Goal: Transaction & Acquisition: Purchase product/service

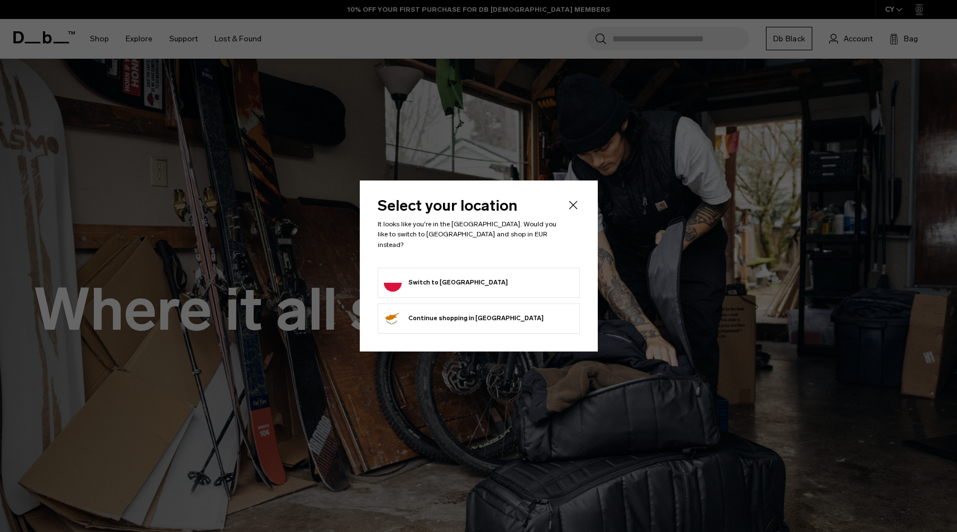
click at [517, 277] on form "Switch to Poland" at bounding box center [479, 283] width 190 height 18
click at [414, 277] on button "Switch to Poland" at bounding box center [446, 283] width 124 height 18
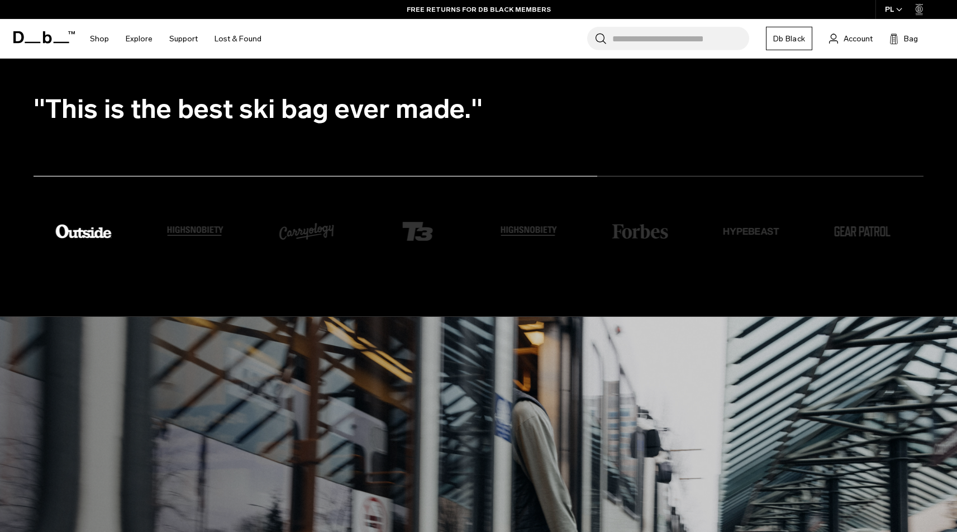
scroll to position [2059, 0]
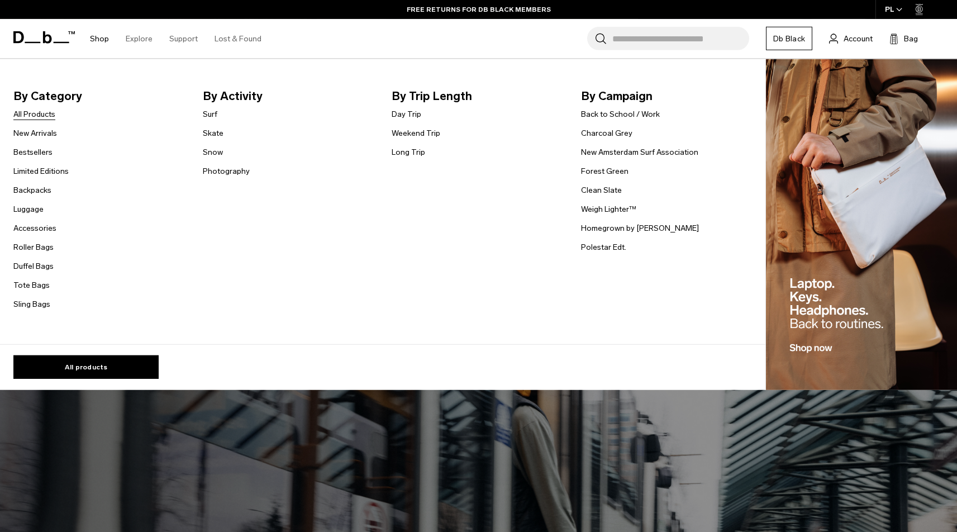
click at [38, 114] on link "All Products" at bounding box center [34, 114] width 42 height 12
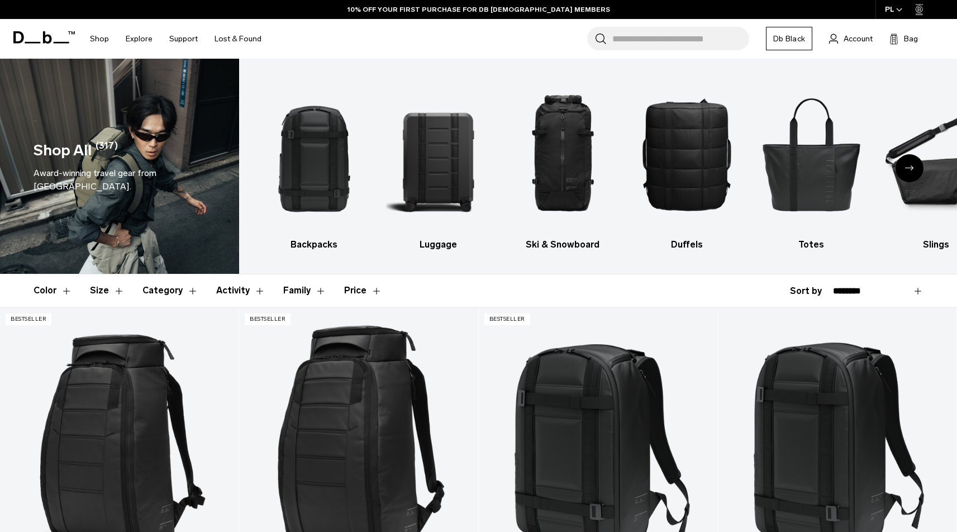
click at [907, 164] on div "Next slide" at bounding box center [909, 168] width 28 height 28
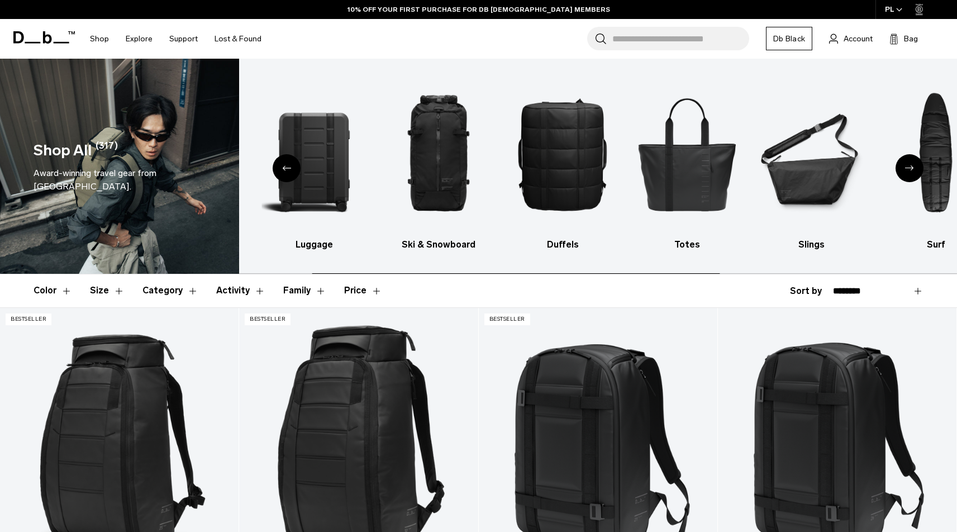
click at [907, 165] on div "Next slide" at bounding box center [909, 168] width 28 height 28
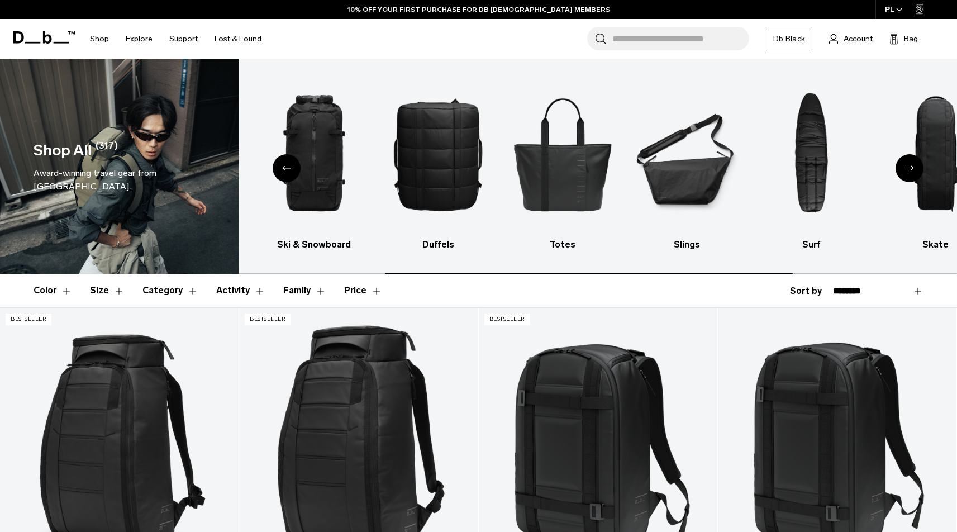
click at [907, 165] on div "Next slide" at bounding box center [909, 168] width 28 height 28
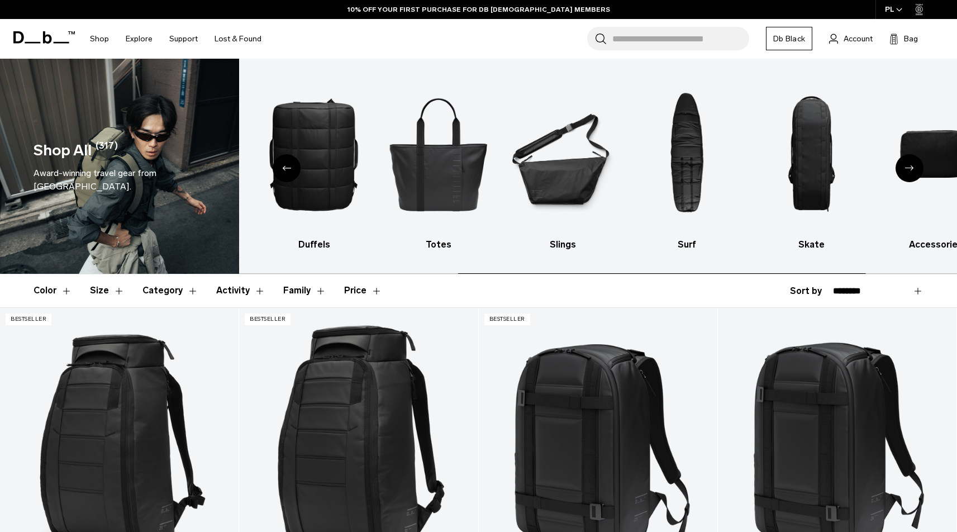
click at [907, 165] on div "Next slide" at bounding box center [909, 168] width 28 height 28
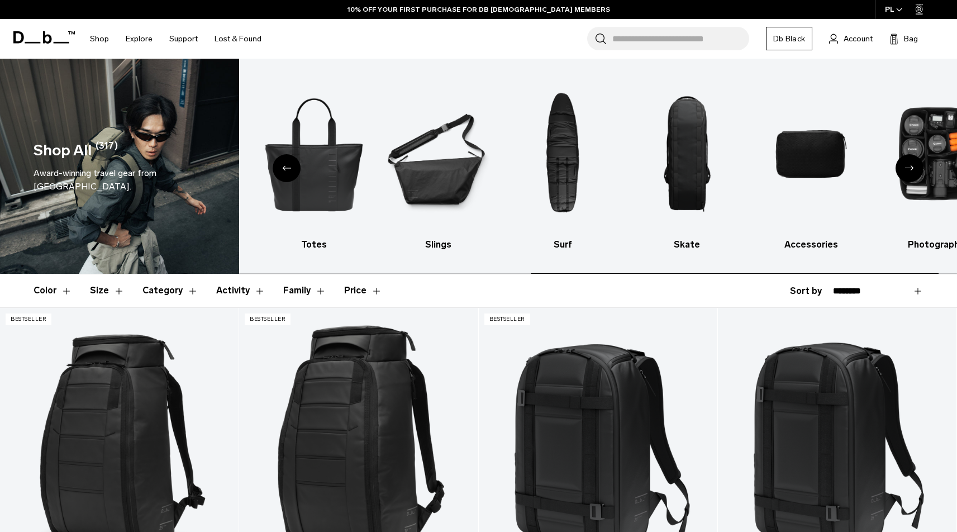
click at [907, 165] on div "Next slide" at bounding box center [909, 168] width 28 height 28
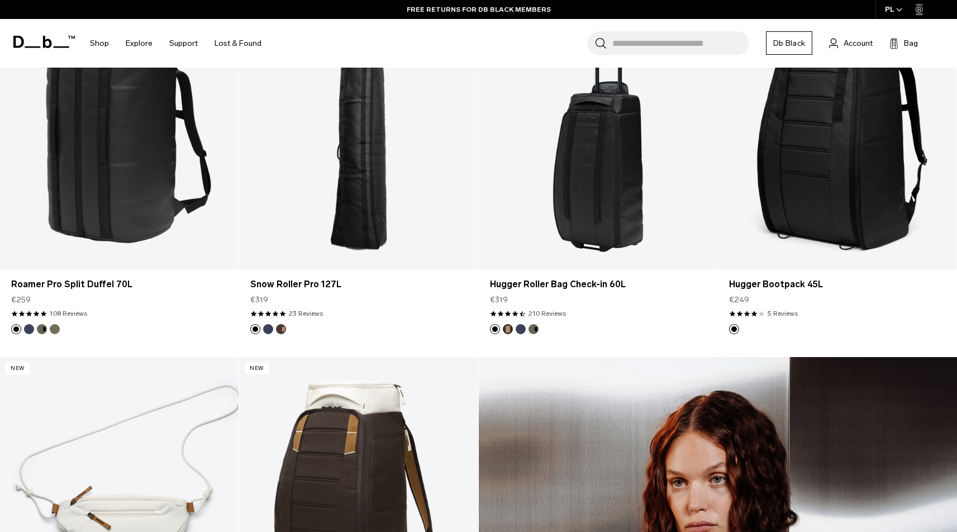
scroll to position [1014, 0]
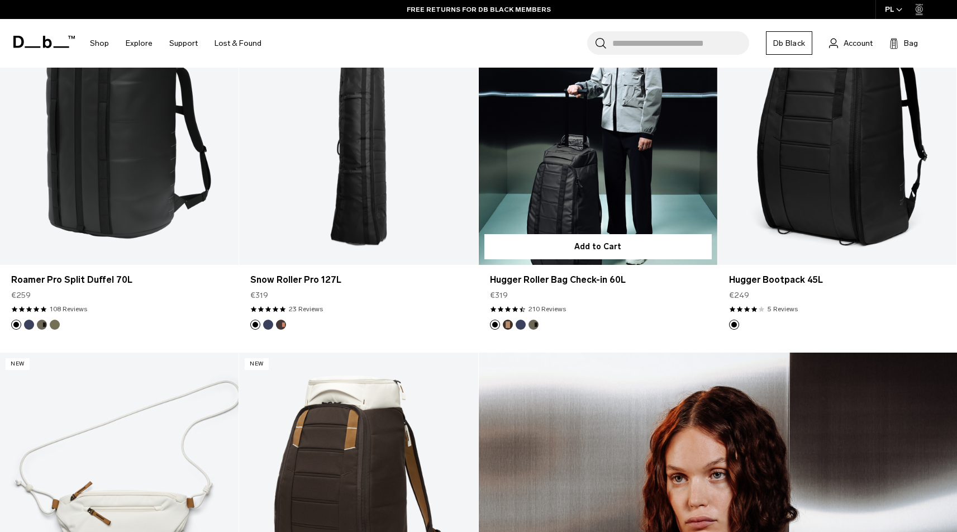
click at [584, 194] on link "Hugger Roller Bag Check-in 60L" at bounding box center [598, 131] width 238 height 265
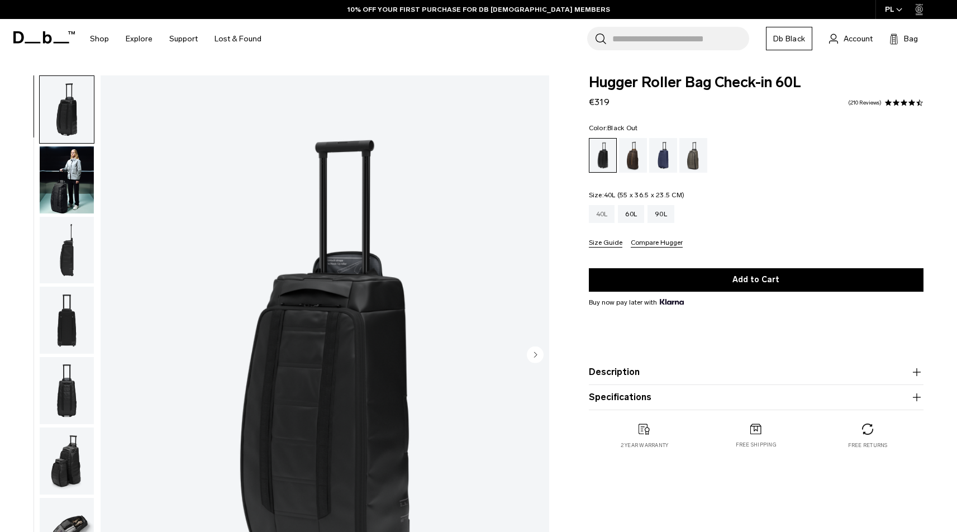
click at [596, 219] on div "40L" at bounding box center [602, 214] width 26 height 18
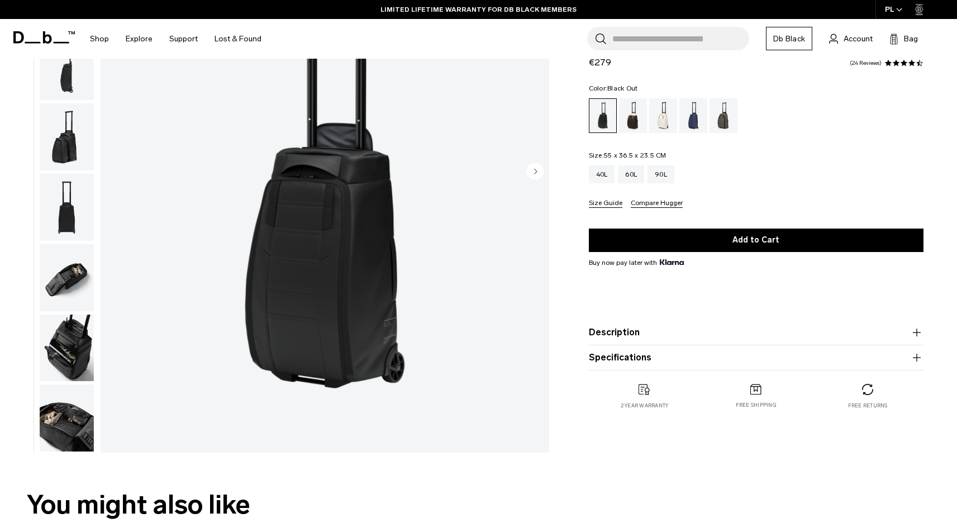
scroll to position [180, 0]
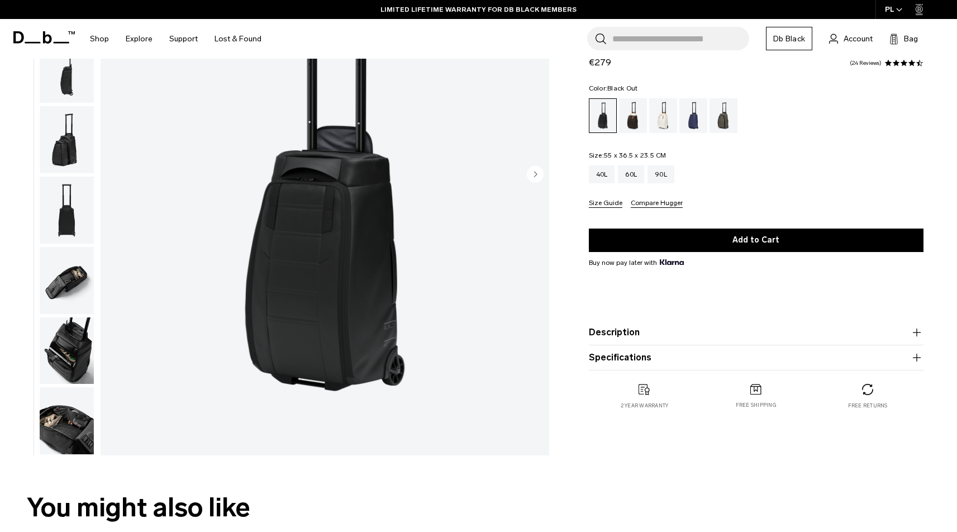
click at [67, 326] on img "button" at bounding box center [67, 350] width 54 height 67
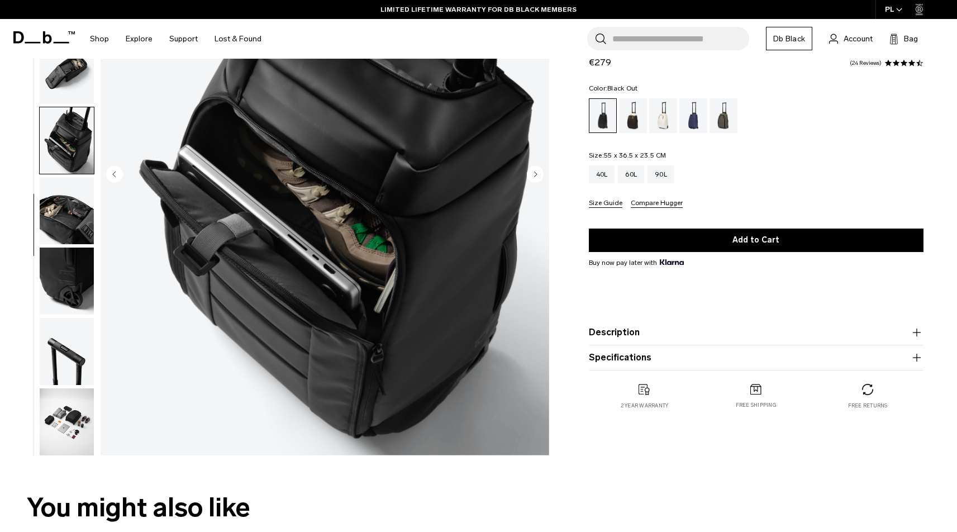
scroll to position [211, 0]
click at [68, 350] on img "button" at bounding box center [67, 350] width 54 height 67
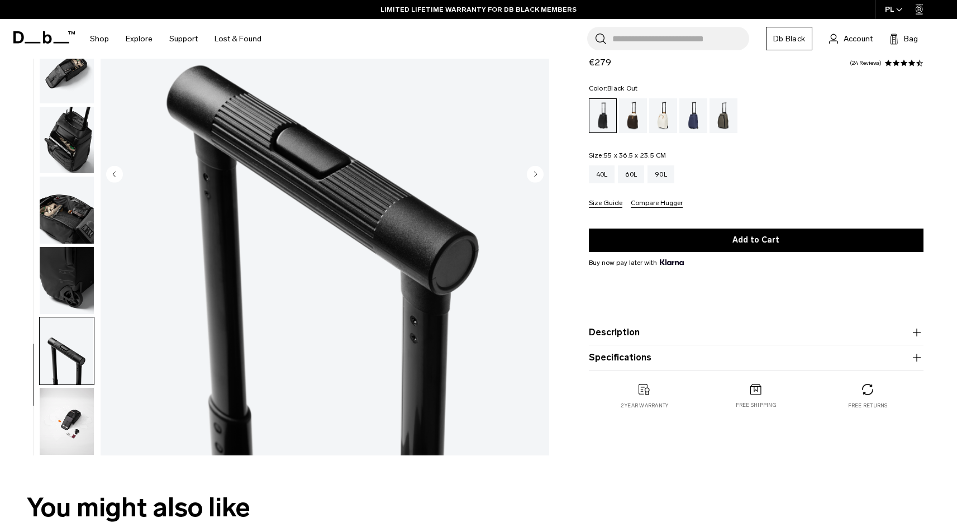
click at [69, 288] on img "button" at bounding box center [67, 280] width 54 height 67
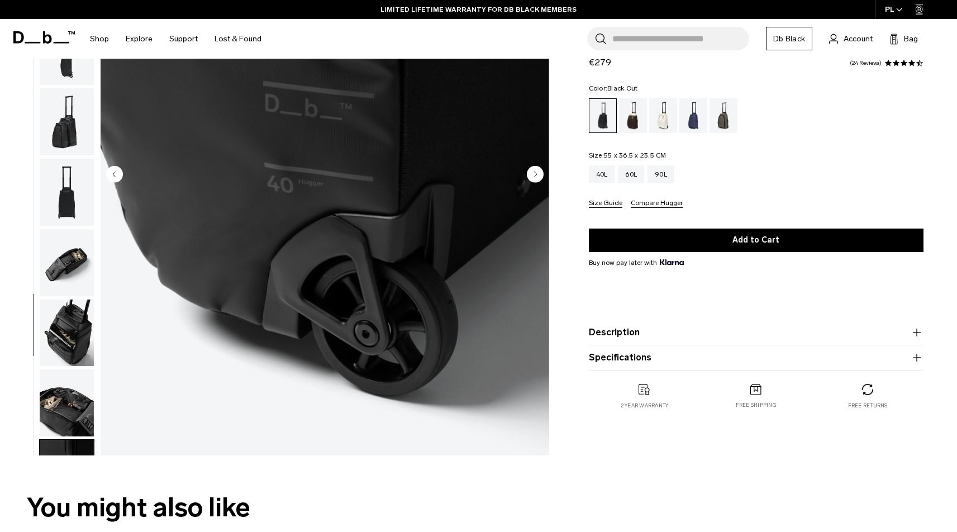
scroll to position [0, 0]
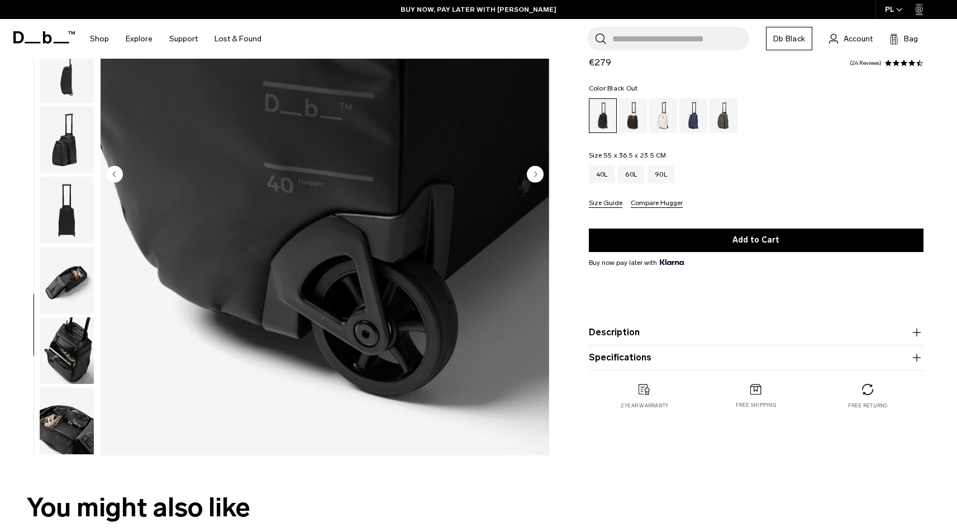
click at [533, 184] on button "Next slide" at bounding box center [535, 174] width 17 height 19
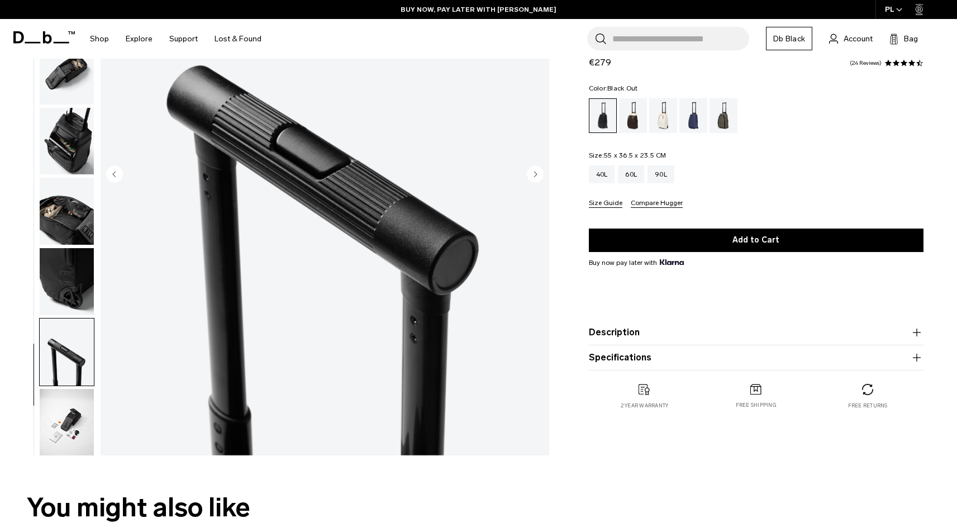
scroll to position [211, 0]
click at [533, 178] on circle "Next slide" at bounding box center [535, 173] width 17 height 17
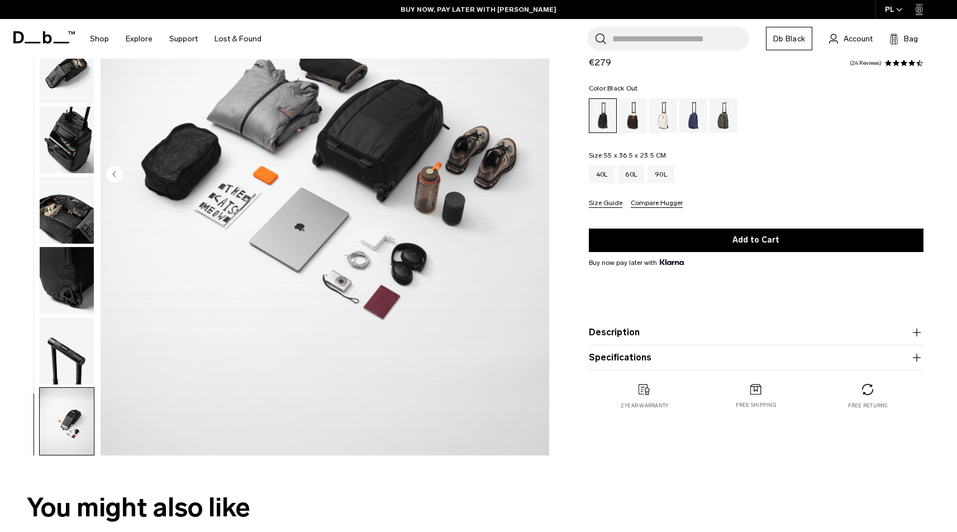
click at [112, 169] on circle "Previous slide" at bounding box center [114, 173] width 17 height 17
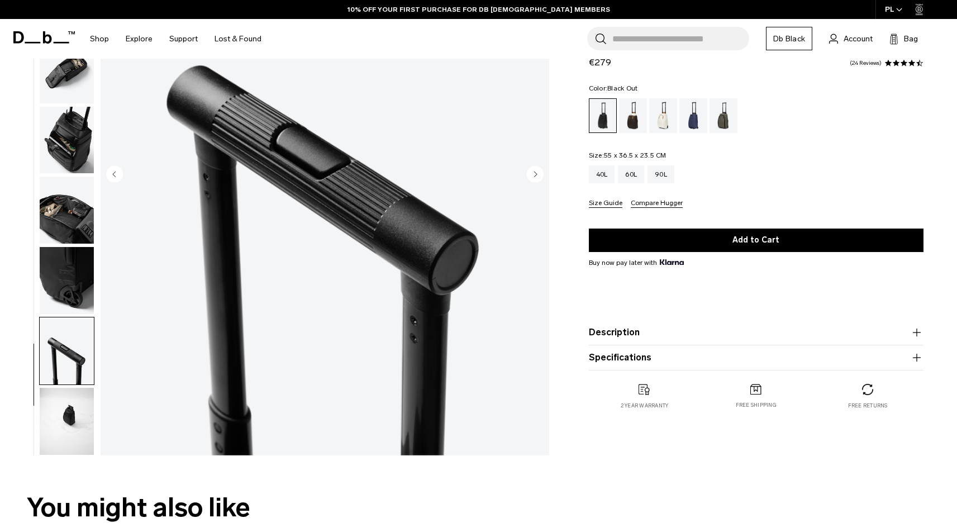
click at [73, 433] on img "button" at bounding box center [67, 421] width 54 height 67
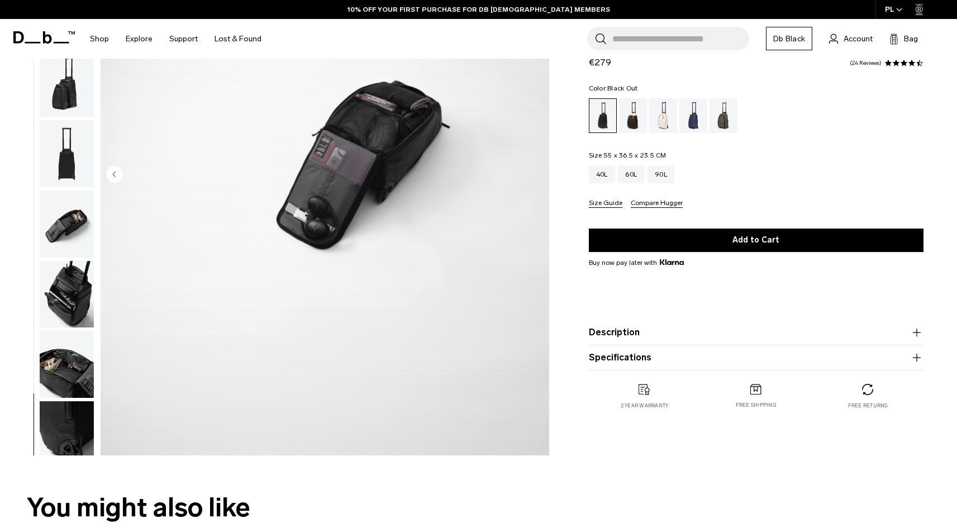
scroll to position [0, 0]
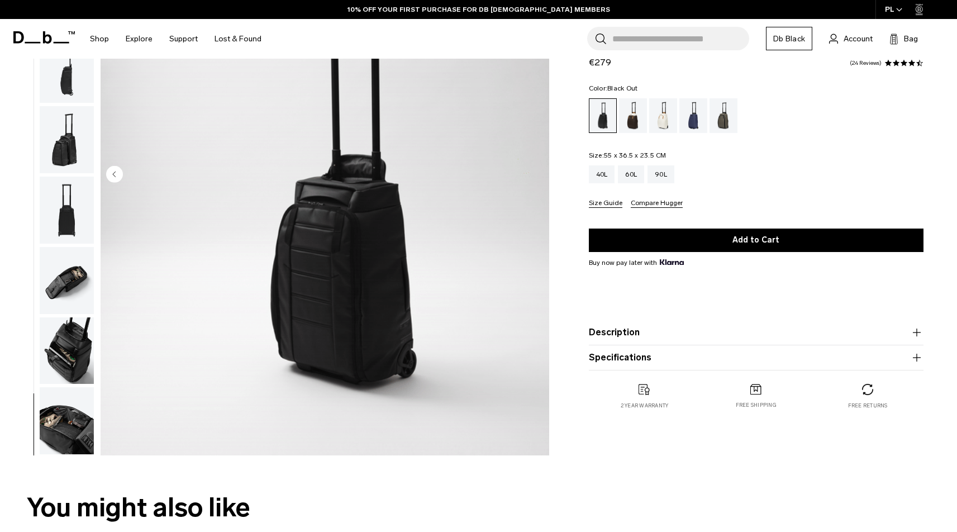
click at [58, 159] on img "button" at bounding box center [67, 139] width 54 height 67
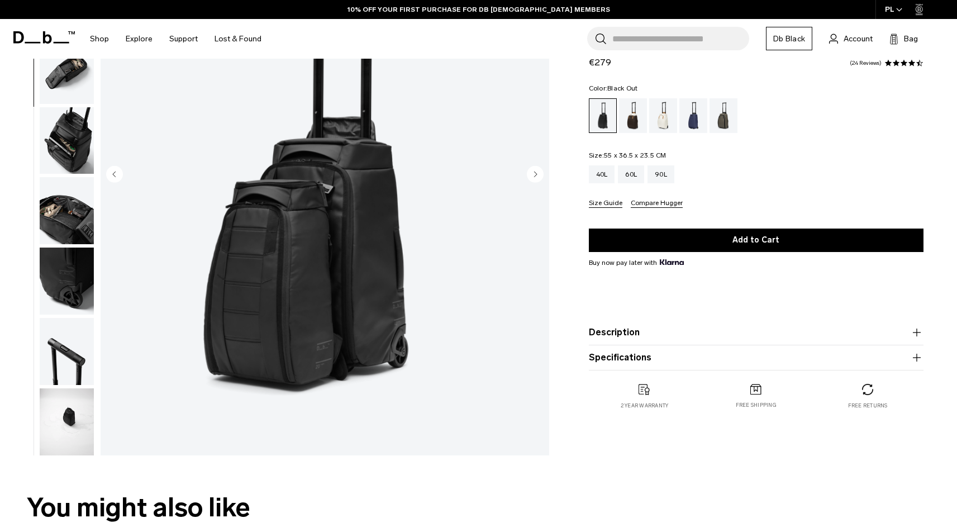
scroll to position [211, 0]
click at [58, 151] on img "button" at bounding box center [67, 140] width 54 height 67
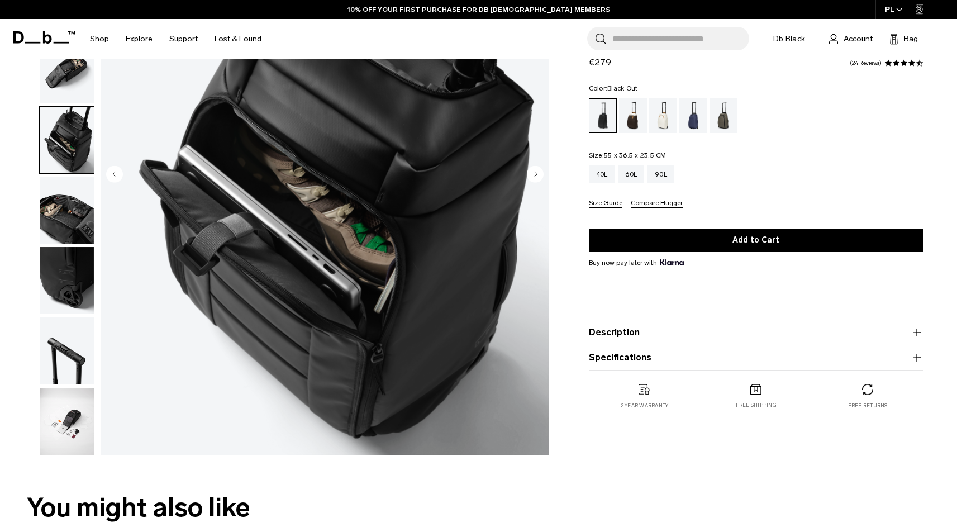
click at [63, 88] on img "button" at bounding box center [67, 69] width 54 height 67
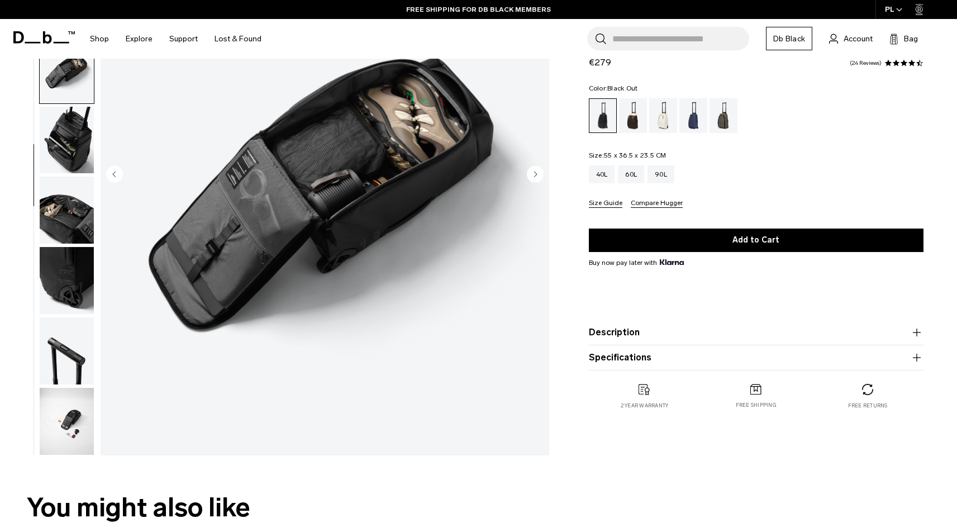
click at [66, 121] on img "button" at bounding box center [67, 140] width 54 height 67
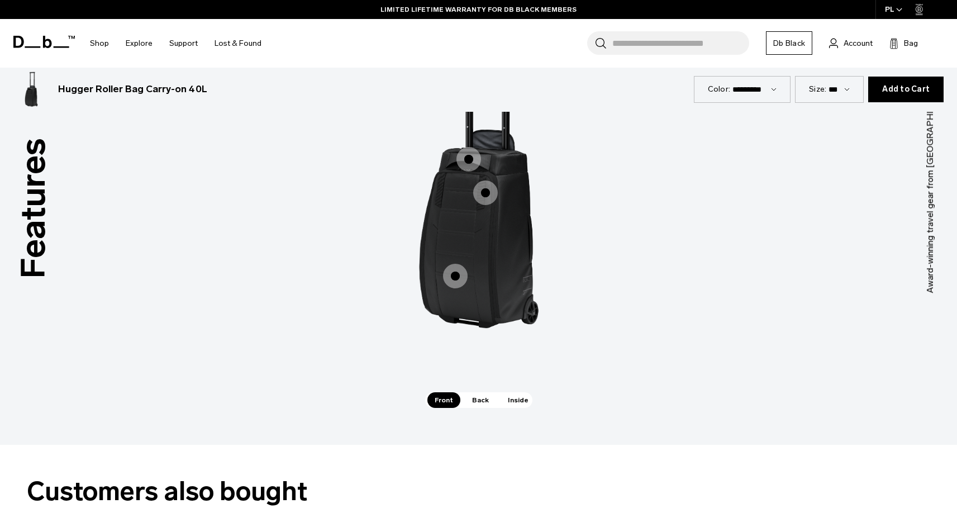
scroll to position [1579, 0]
click at [486, 189] on span "1 / 3" at bounding box center [485, 192] width 25 height 25
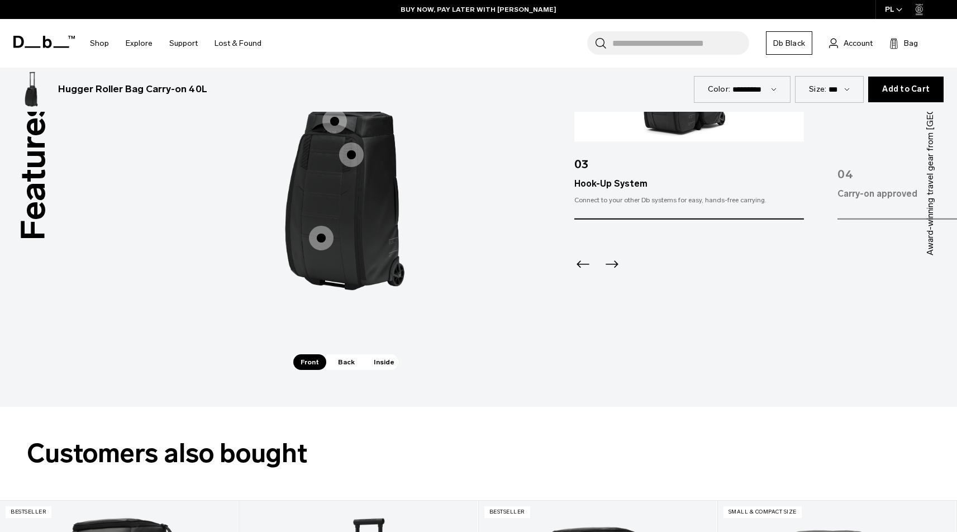
scroll to position [1621, 0]
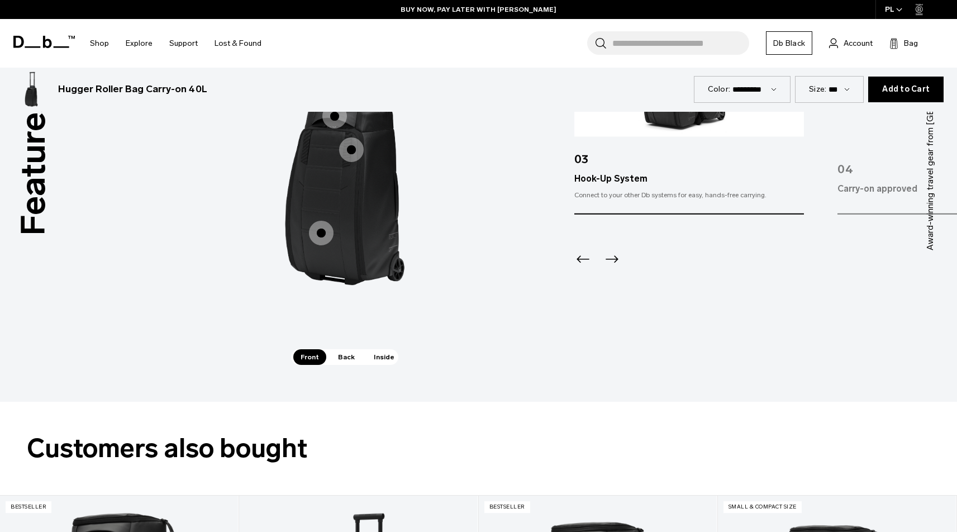
click at [348, 360] on span "Back" at bounding box center [346, 357] width 31 height 16
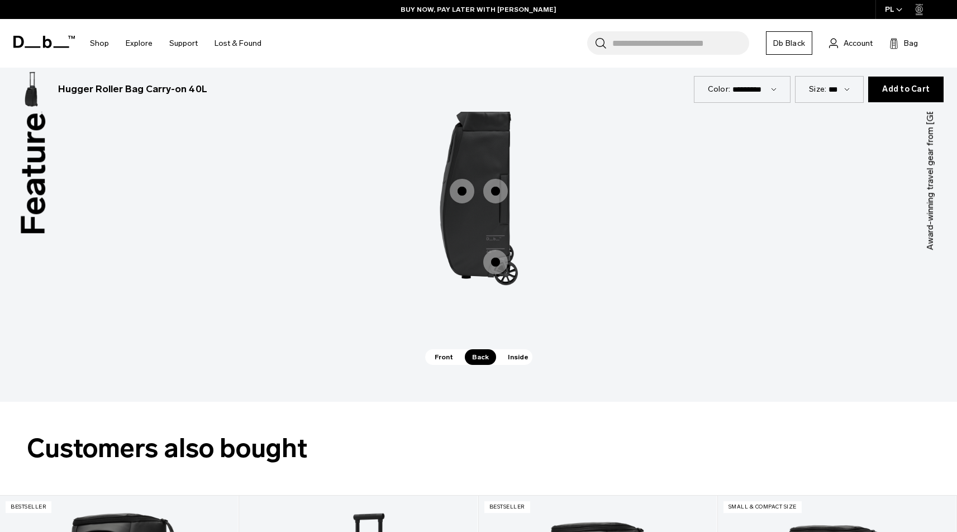
click at [510, 360] on span "Inside" at bounding box center [517, 357] width 35 height 16
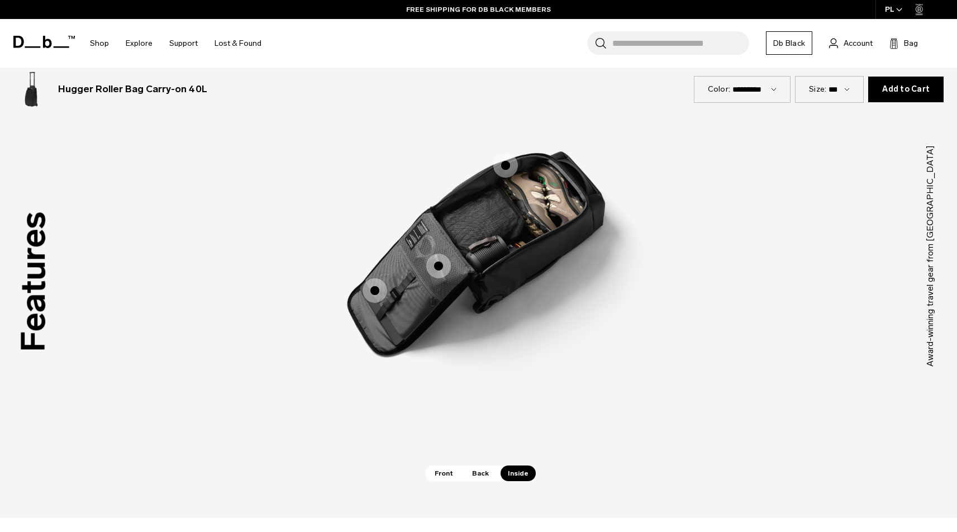
scroll to position [1506, 0]
click at [451, 470] on span "Front" at bounding box center [443, 473] width 33 height 16
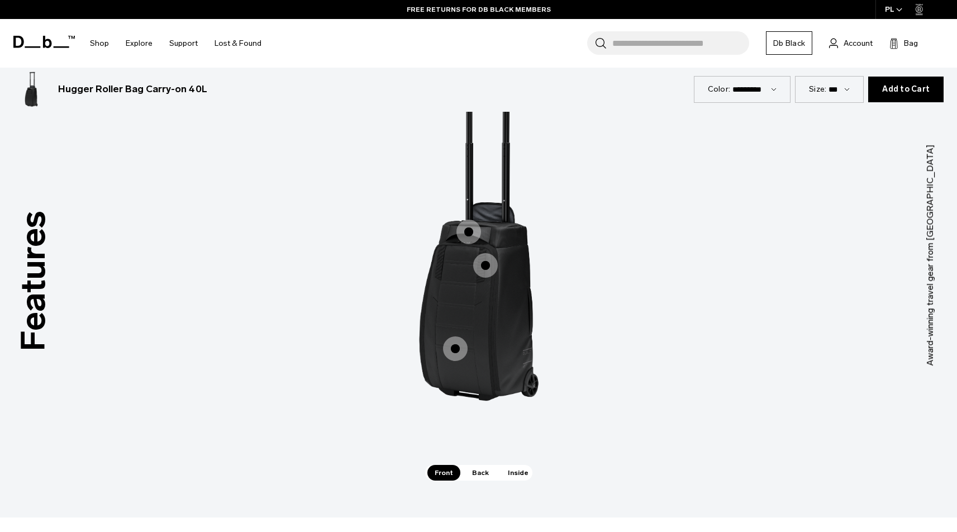
click at [476, 475] on span "Back" at bounding box center [480, 473] width 31 height 16
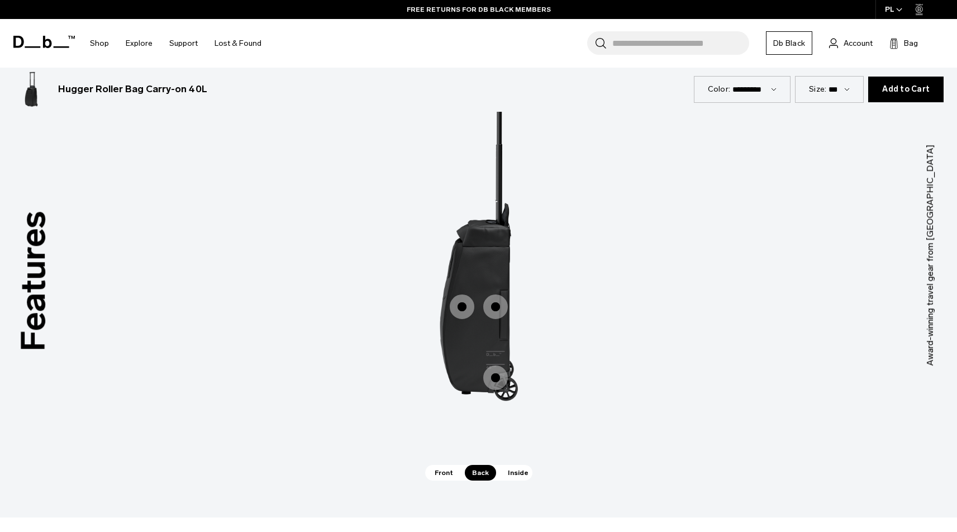
click at [509, 474] on span "Inside" at bounding box center [517, 473] width 35 height 16
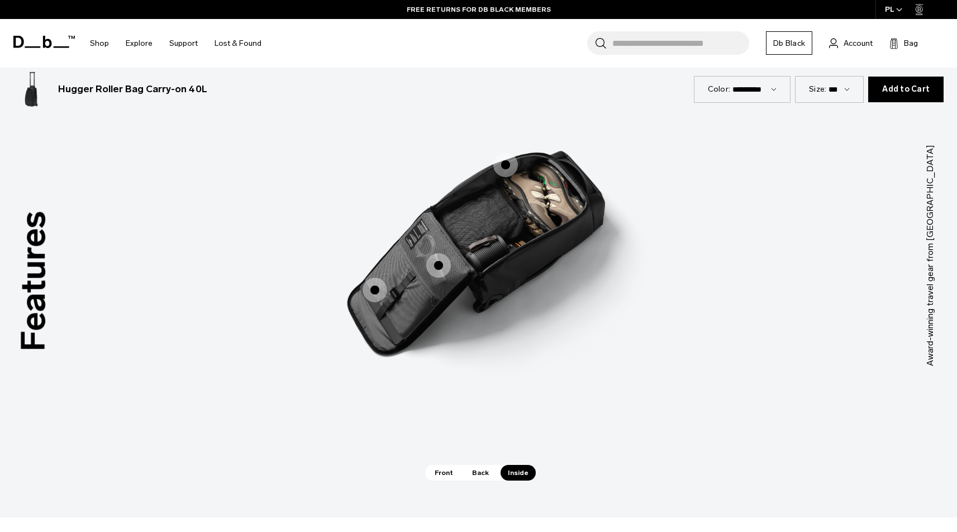
click at [377, 287] on span "3 / 3" at bounding box center [374, 290] width 25 height 25
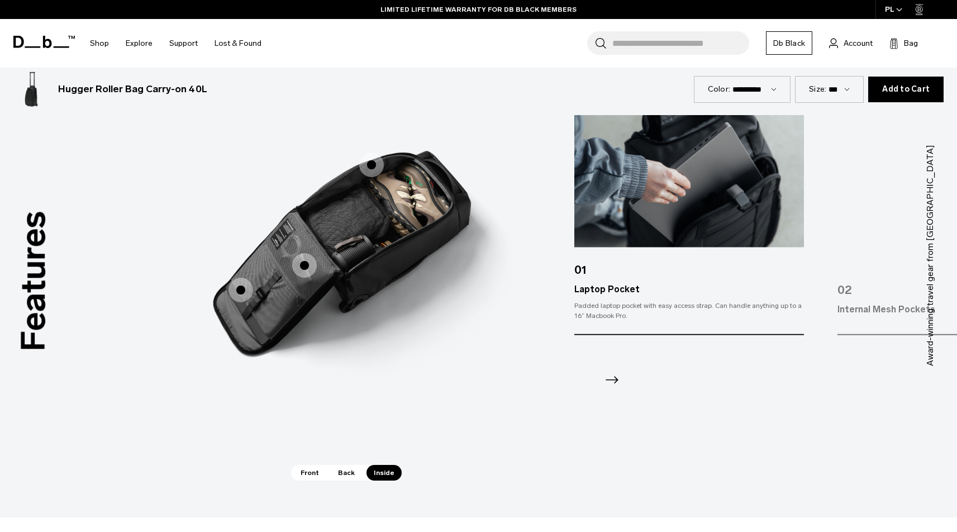
click at [848, 258] on div "02 Internal Mesh Pockets Keep the small things safe wherever you’re headed." at bounding box center [952, 224] width 230 height 221
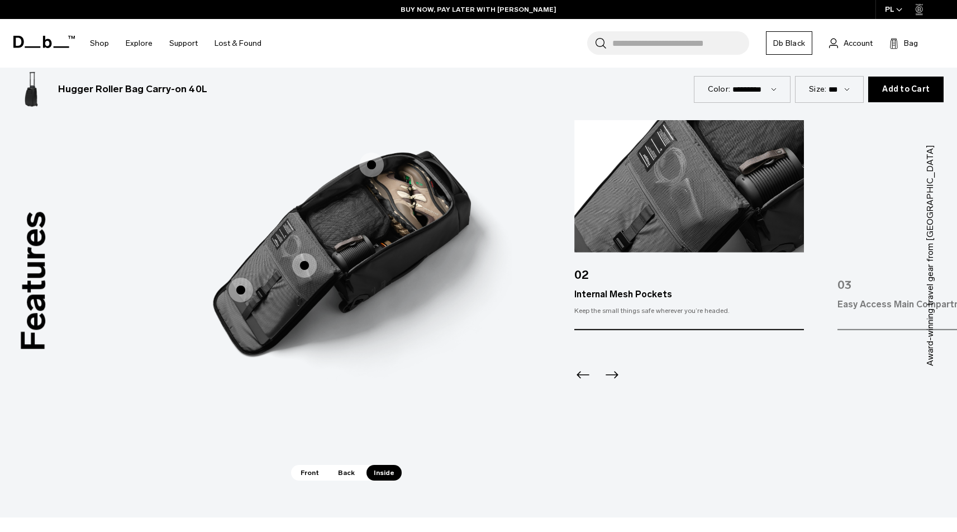
click at [874, 241] on img at bounding box center [952, 186] width 230 height 132
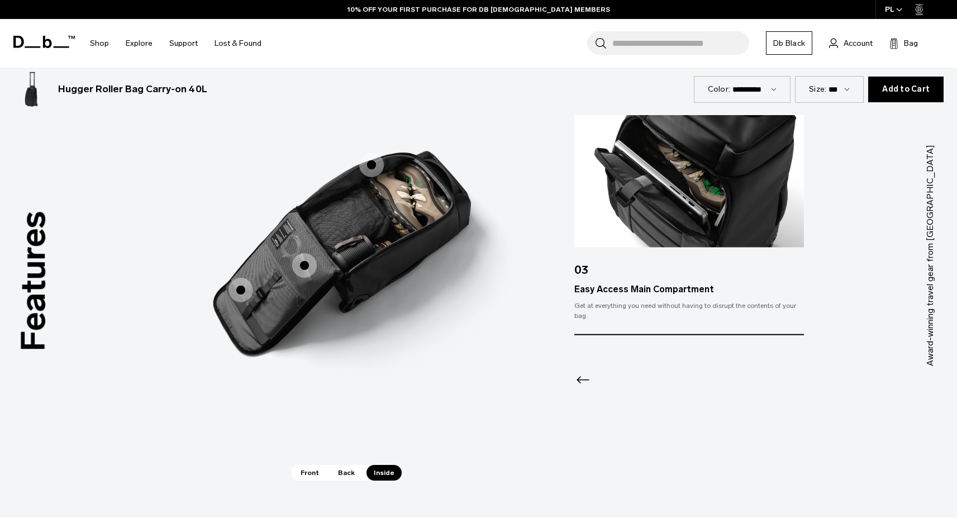
click at [689, 180] on img at bounding box center [689, 180] width 230 height 132
click at [299, 264] on span "3 / 3" at bounding box center [304, 265] width 25 height 25
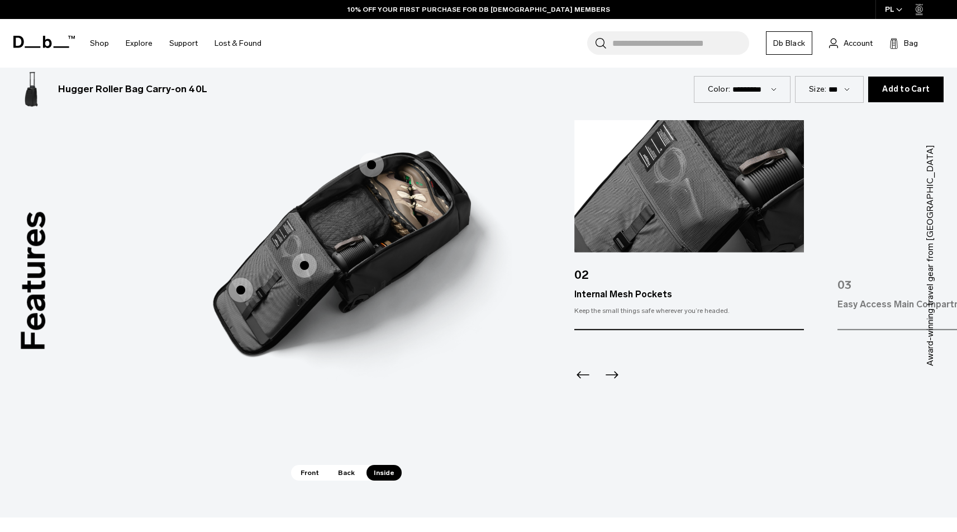
click at [291, 242] on div "Internal Mesh Pockets" at bounding box center [290, 250] width 25 height 25
click at [889, 276] on div "03" at bounding box center [952, 280] width 230 height 36
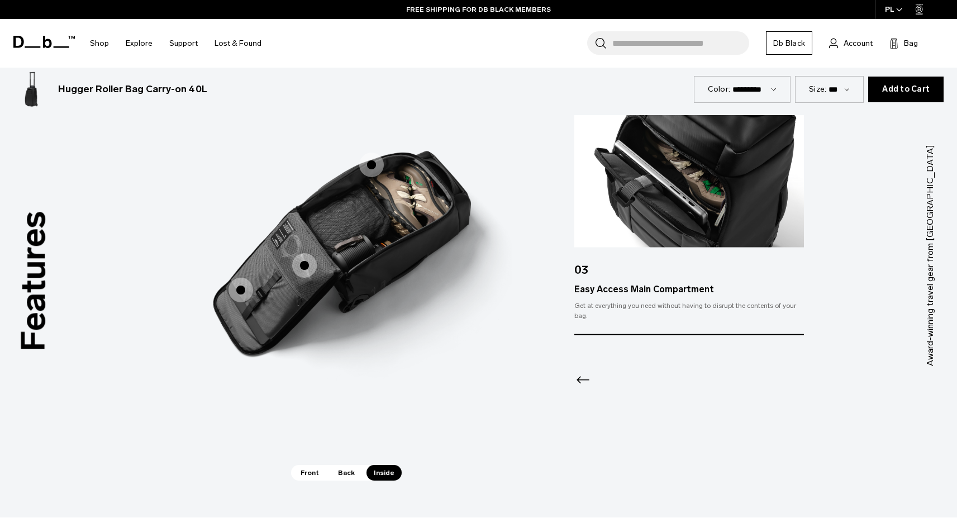
click at [752, 220] on img at bounding box center [689, 180] width 230 height 132
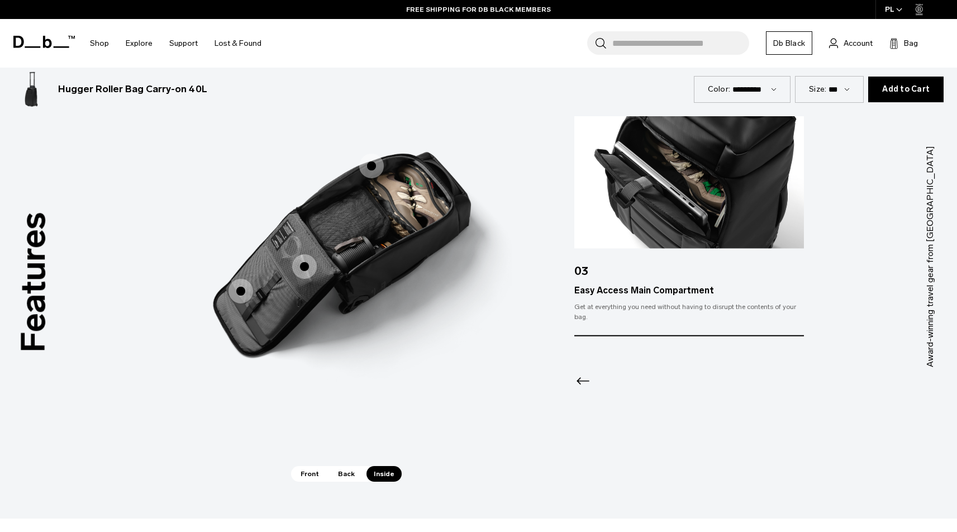
click at [581, 376] on icon "Previous slide" at bounding box center [583, 381] width 18 height 18
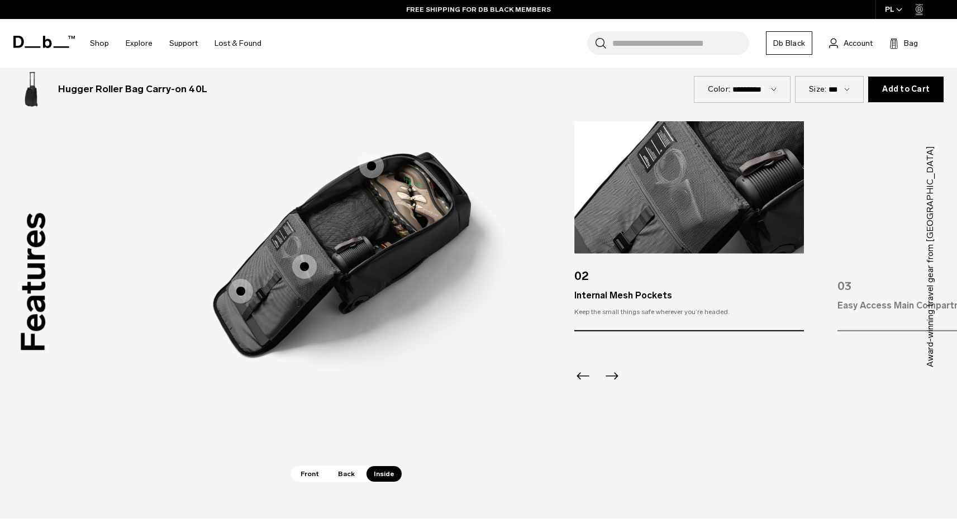
click at [580, 376] on icon "Previous slide" at bounding box center [583, 376] width 18 height 18
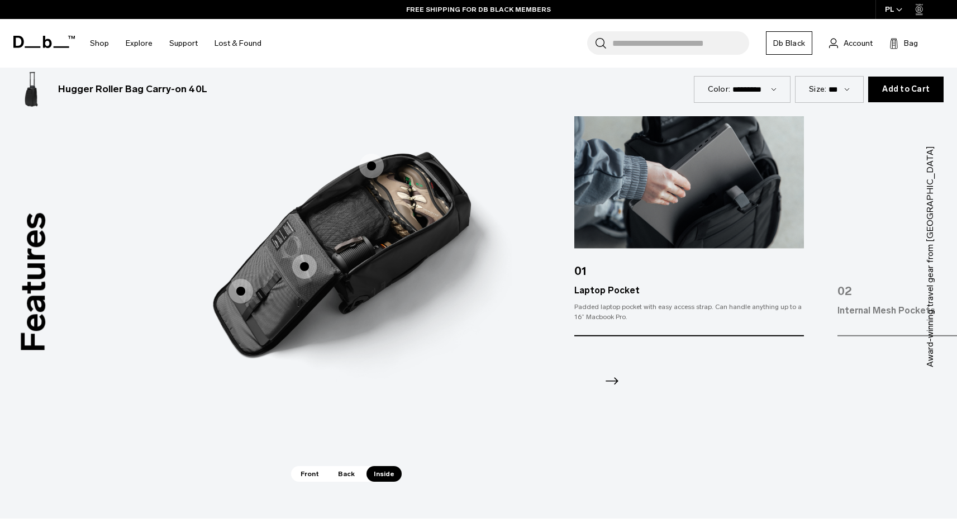
click at [580, 376] on div at bounding box center [689, 366] width 230 height 60
click at [374, 254] on img "3 / 3" at bounding box center [344, 239] width 335 height 417
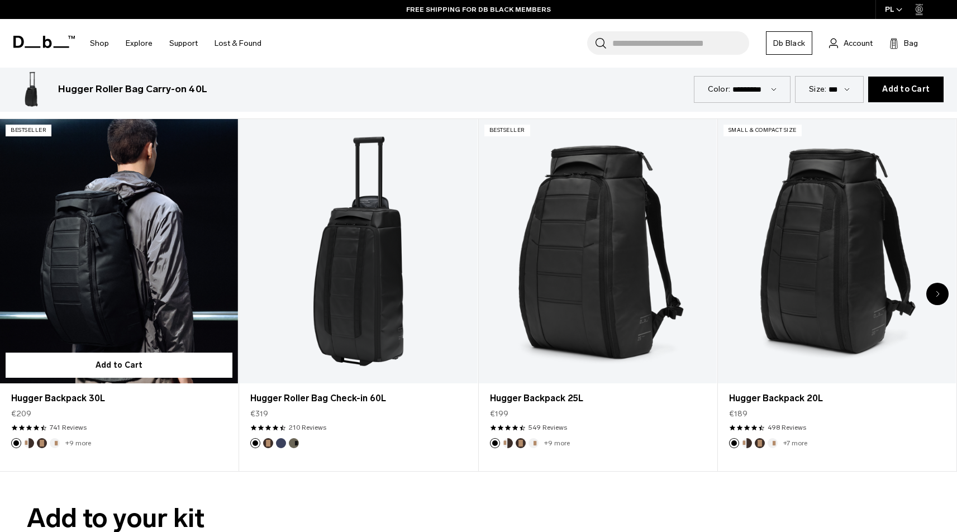
scroll to position [1993, 0]
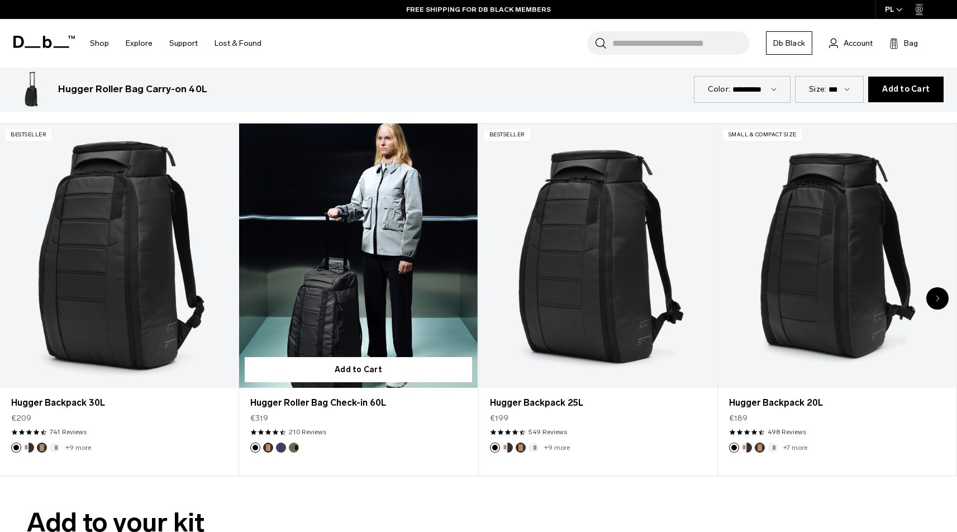
click at [333, 307] on link "Hugger Roller Bag Check-in 60L" at bounding box center [358, 255] width 238 height 265
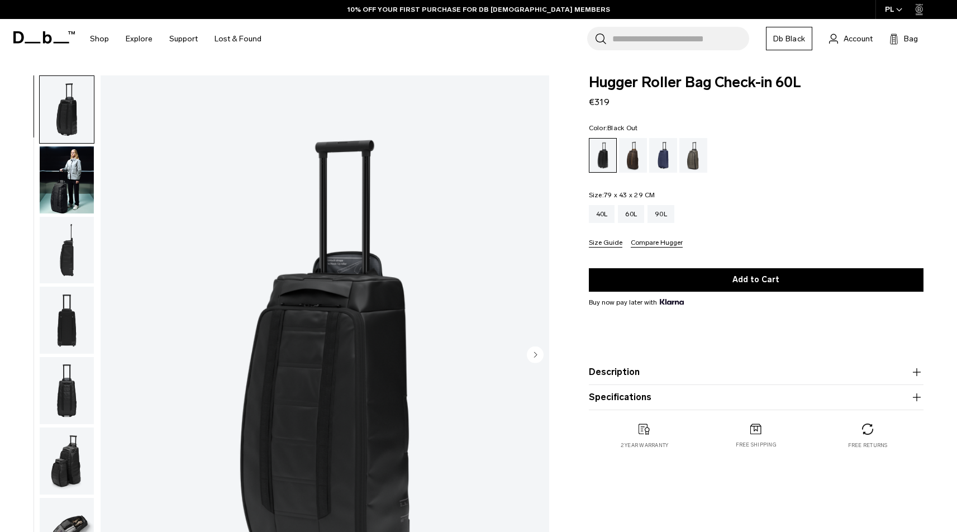
click at [71, 254] on img "button" at bounding box center [67, 250] width 54 height 67
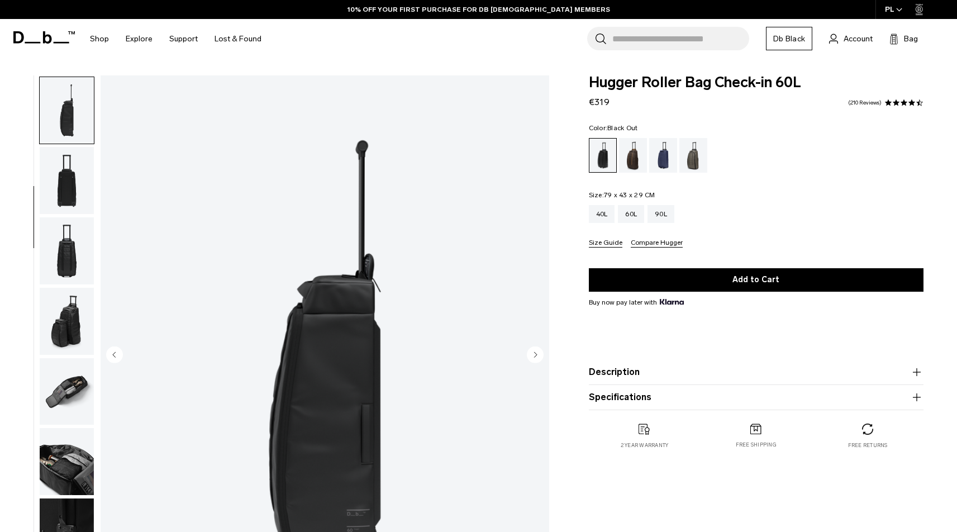
scroll to position [140, 0]
click at [70, 271] on img "button" at bounding box center [67, 250] width 54 height 67
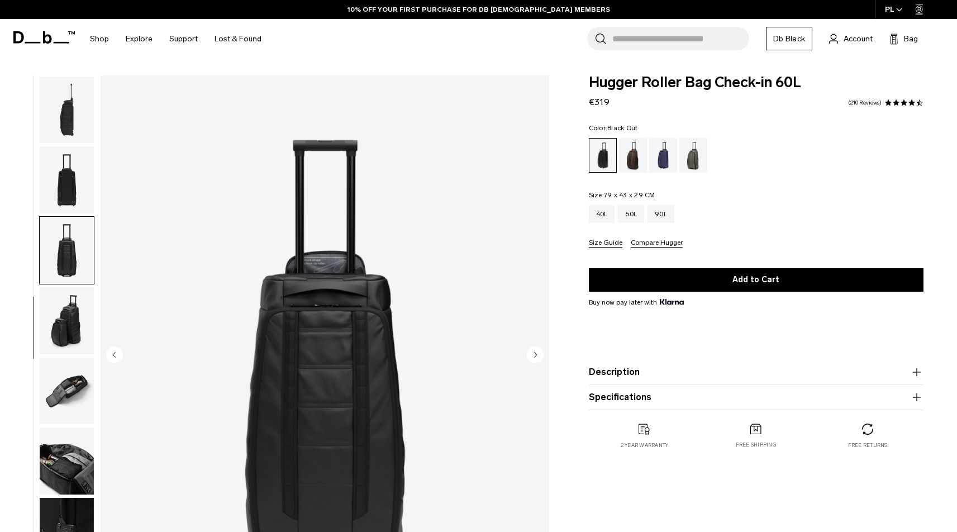
click at [70, 332] on img "button" at bounding box center [67, 320] width 54 height 67
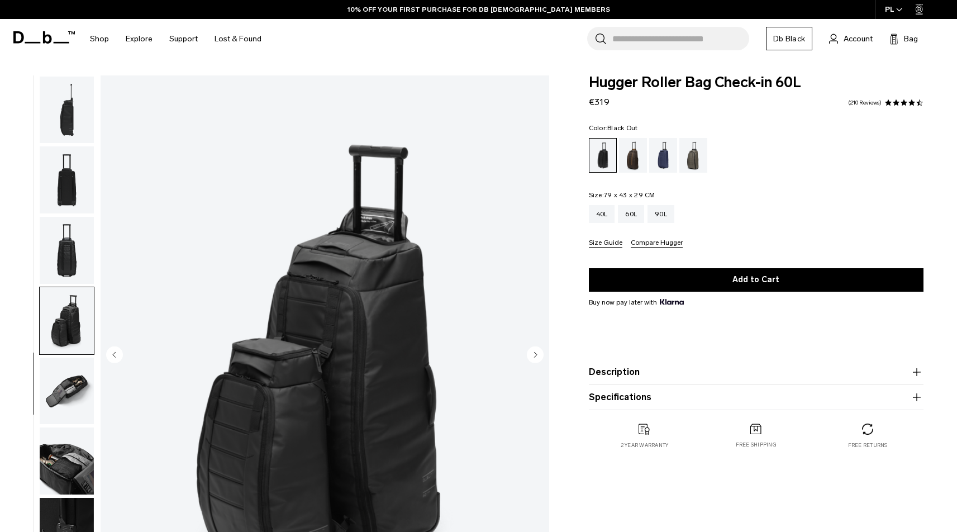
click at [69, 251] on img "button" at bounding box center [67, 250] width 54 height 67
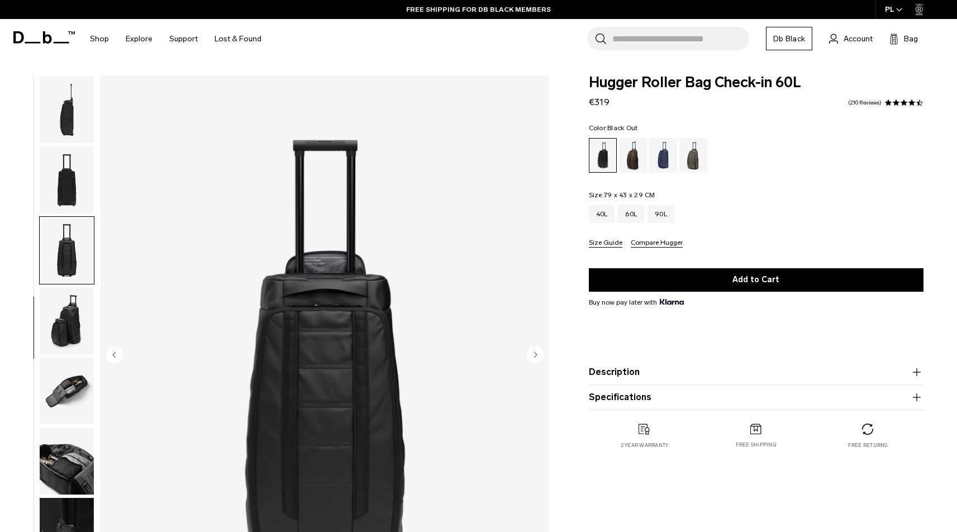
click at [66, 124] on img "button" at bounding box center [67, 110] width 54 height 67
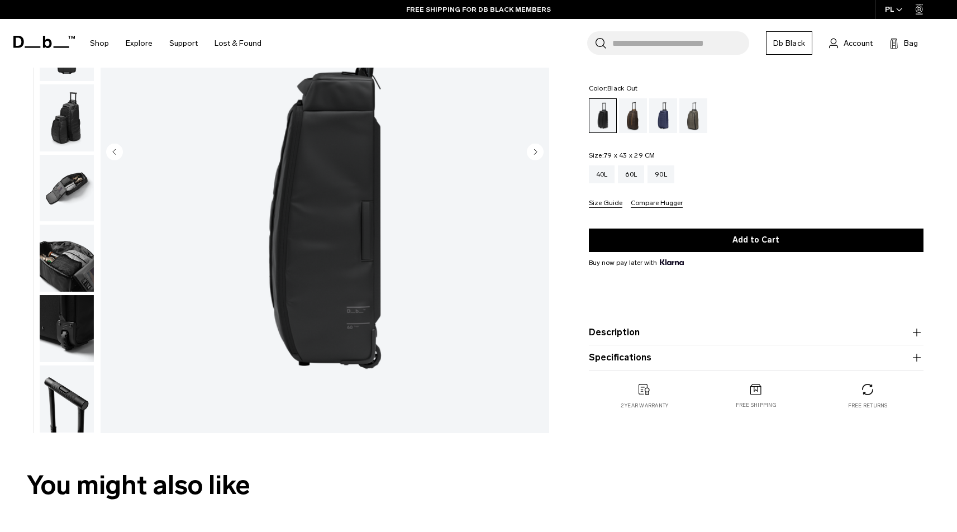
scroll to position [207, 0]
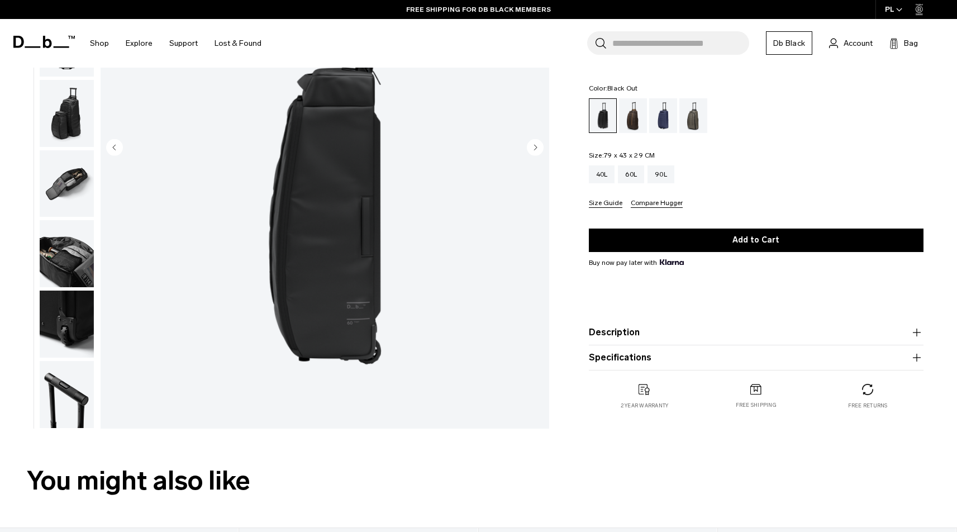
click at [66, 340] on img "button" at bounding box center [67, 323] width 54 height 67
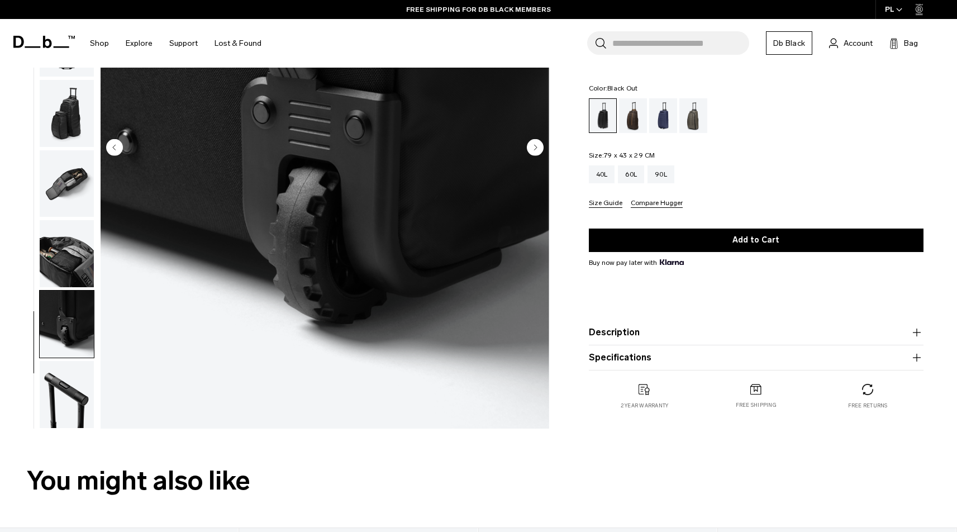
click at [70, 395] on img "button" at bounding box center [67, 394] width 54 height 67
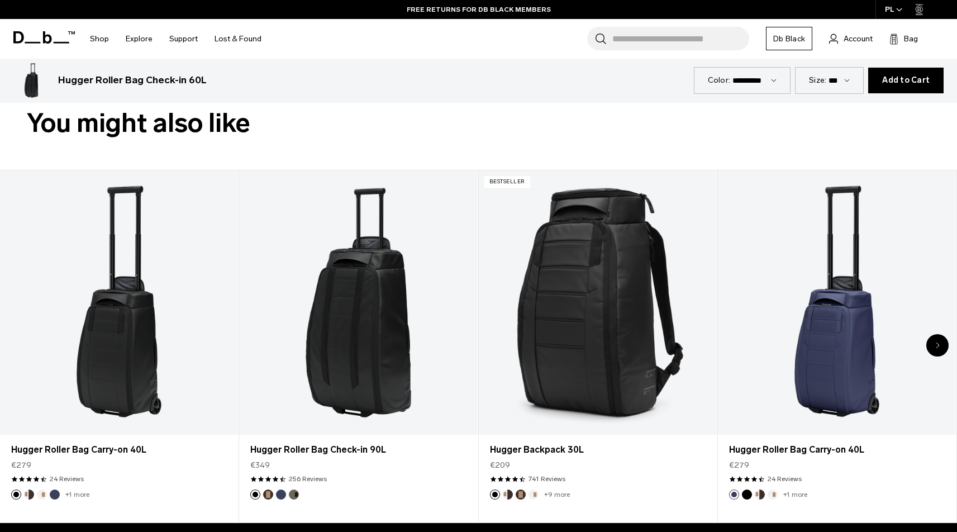
scroll to position [557, 0]
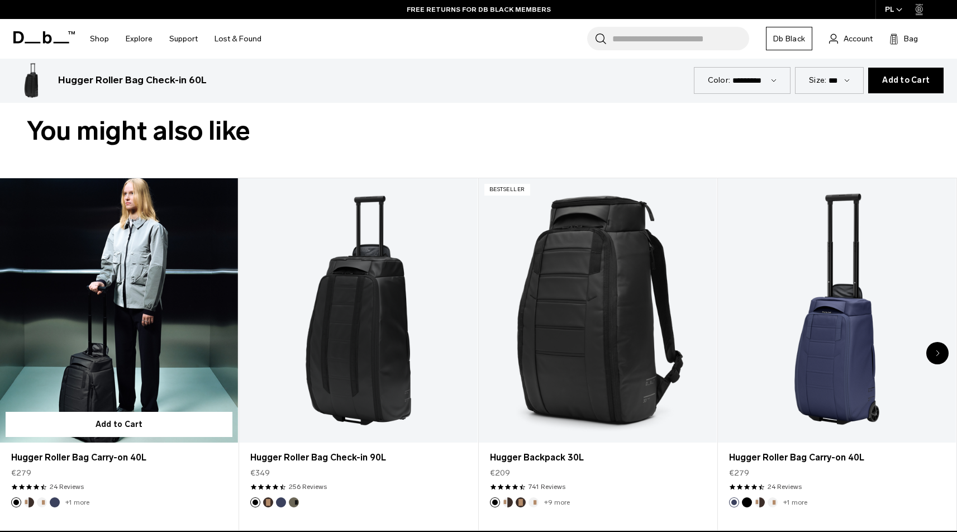
click at [141, 307] on link "Hugger Roller Bag Carry-on 40L" at bounding box center [119, 310] width 238 height 265
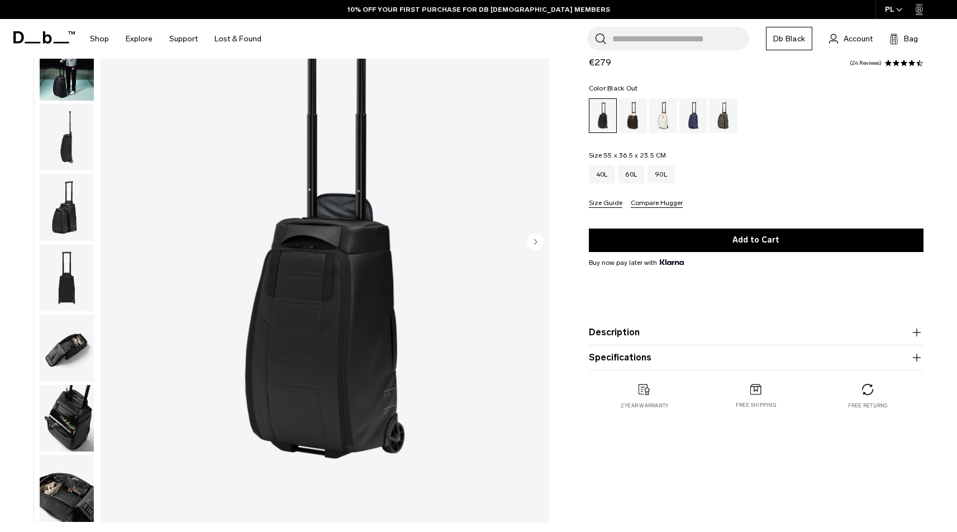
scroll to position [113, 0]
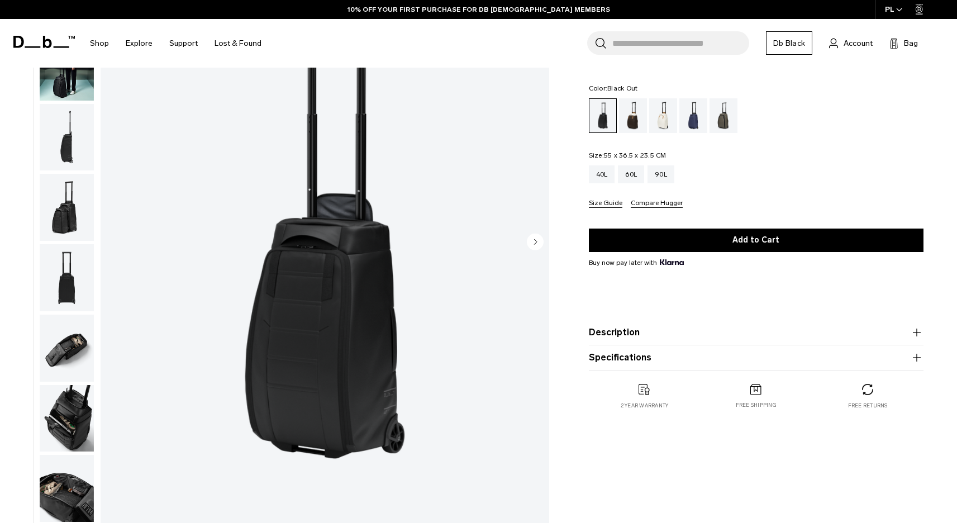
click at [536, 243] on circle "Next slide" at bounding box center [535, 241] width 17 height 17
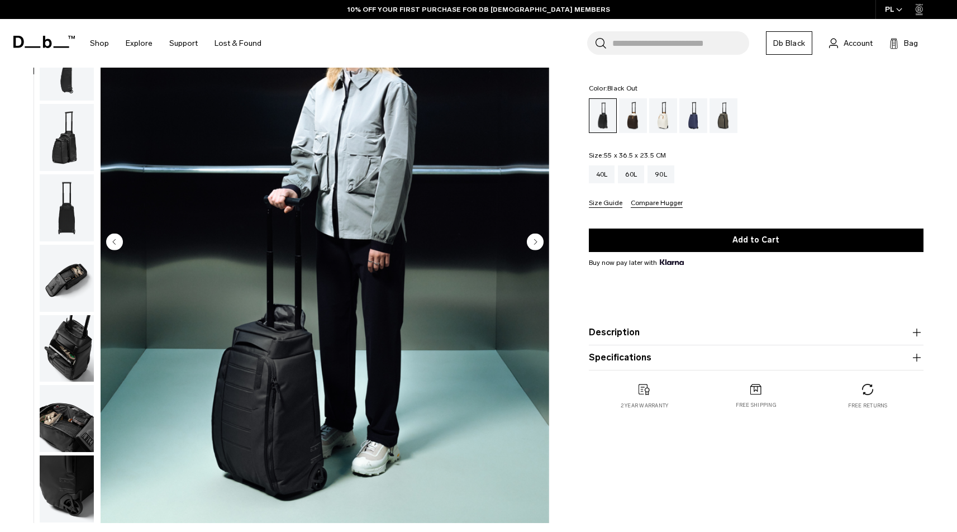
scroll to position [70, 0]
click at [536, 243] on icon "Next slide" at bounding box center [535, 241] width 3 height 5
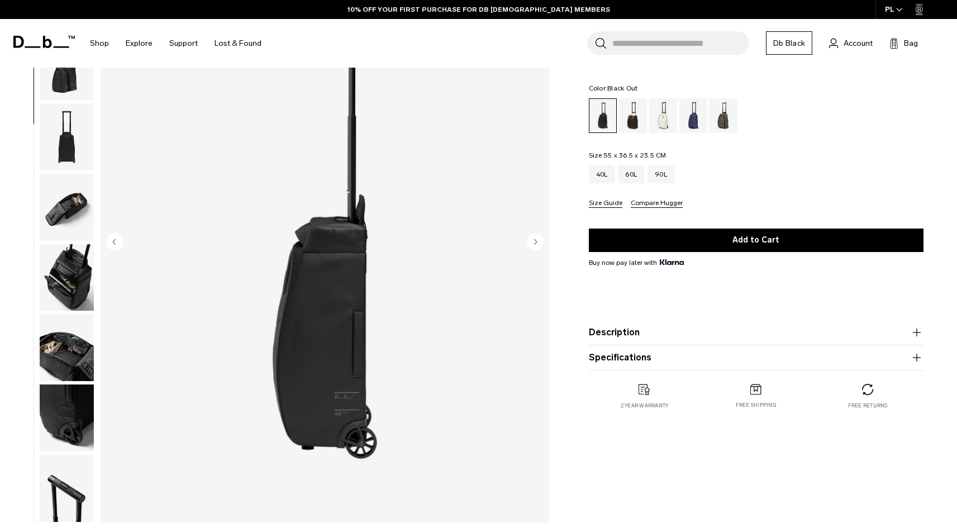
click at [536, 243] on icon "Next slide" at bounding box center [535, 241] width 3 height 5
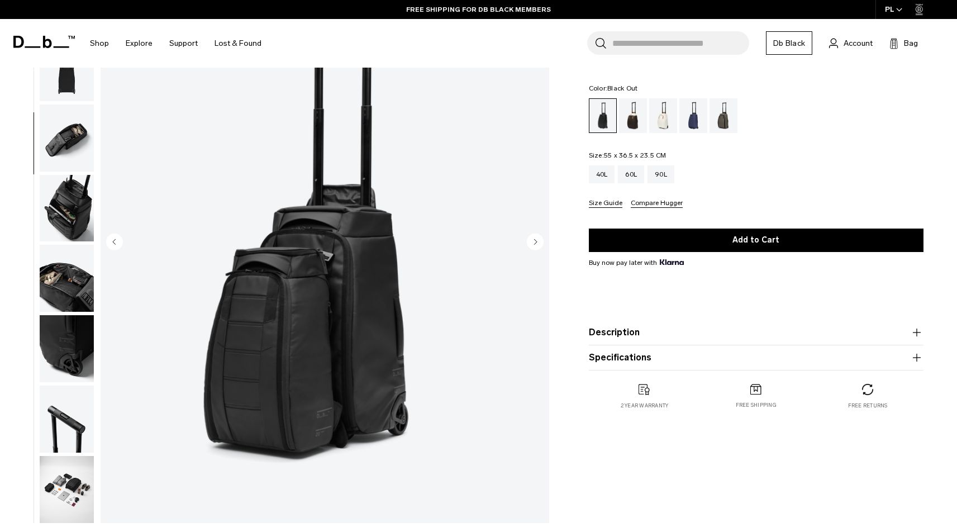
scroll to position [211, 0]
click at [536, 243] on icon "Next slide" at bounding box center [535, 241] width 3 height 5
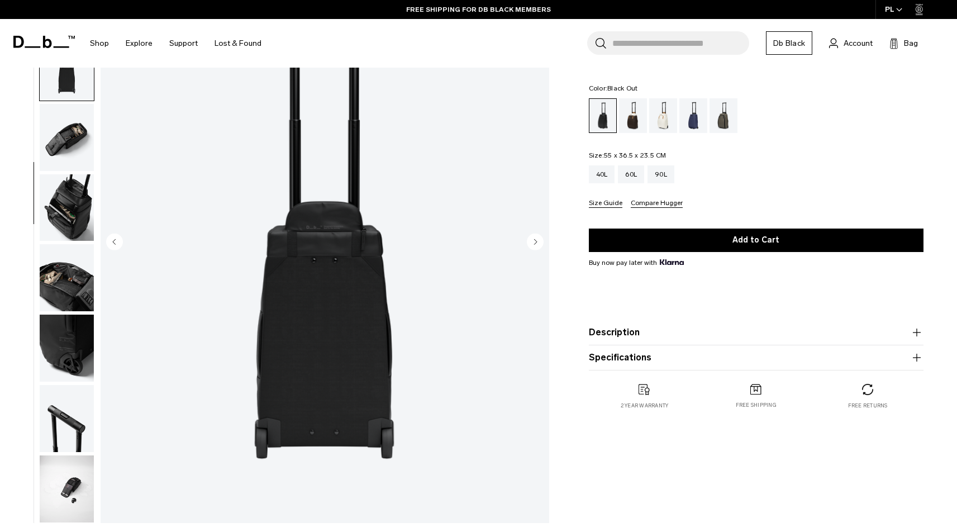
click at [536, 243] on icon "Next slide" at bounding box center [535, 241] width 3 height 5
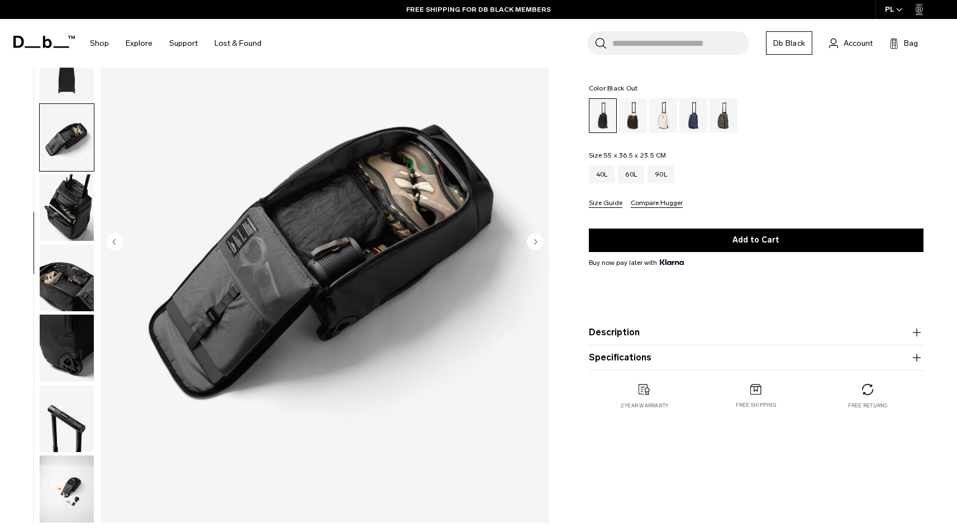
click at [536, 242] on icon "Next slide" at bounding box center [535, 241] width 3 height 5
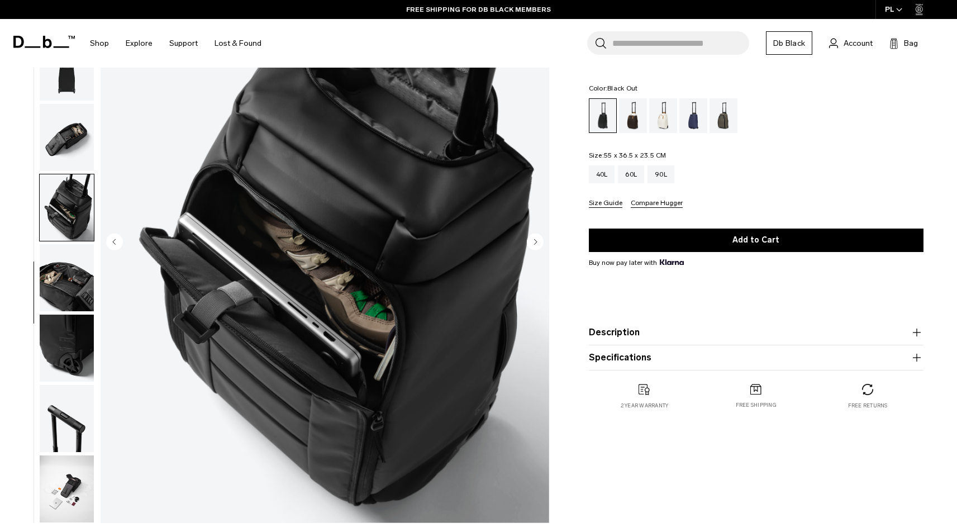
click at [536, 242] on icon "Next slide" at bounding box center [535, 241] width 3 height 5
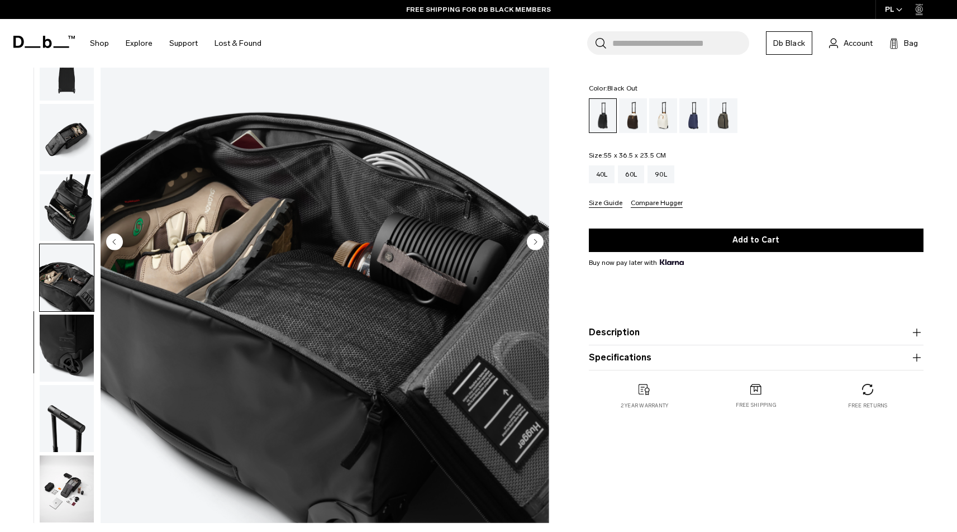
click at [534, 242] on icon "Next slide" at bounding box center [535, 241] width 3 height 5
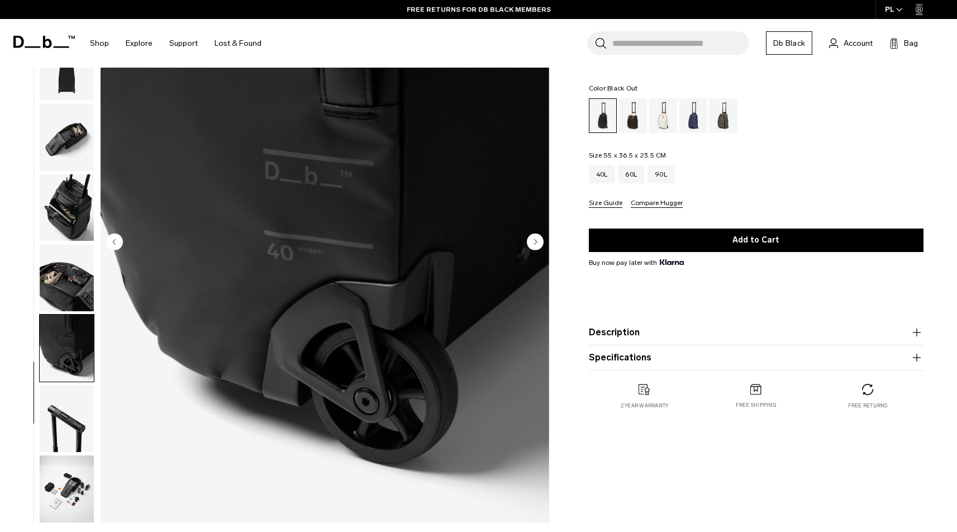
click at [534, 242] on circle "Next slide" at bounding box center [535, 241] width 17 height 17
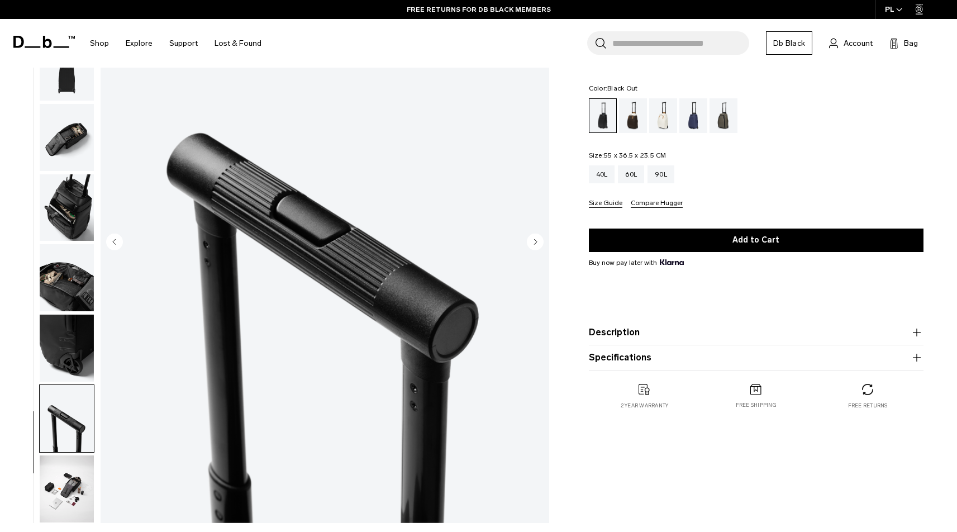
click at [534, 242] on circle "Next slide" at bounding box center [535, 241] width 17 height 17
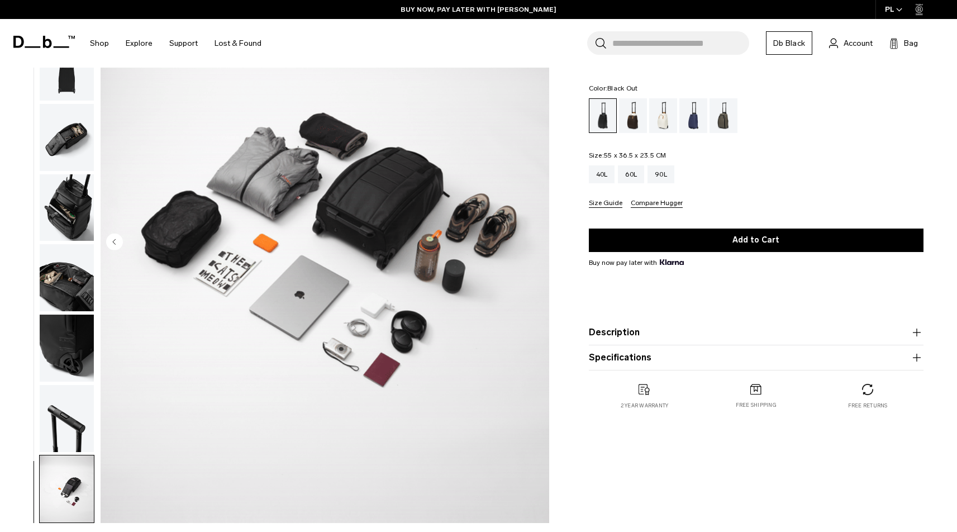
scroll to position [0, 0]
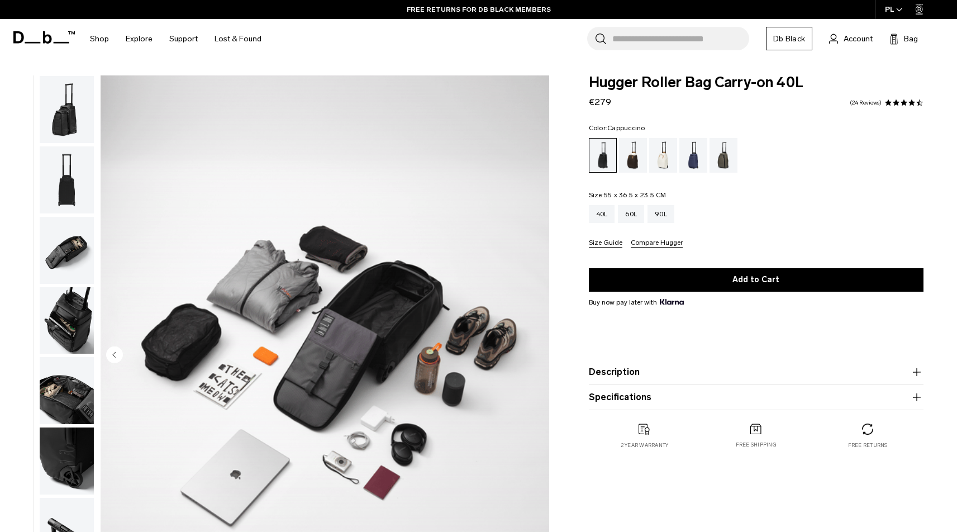
click at [634, 157] on div "Cappuccino" at bounding box center [633, 155] width 28 height 35
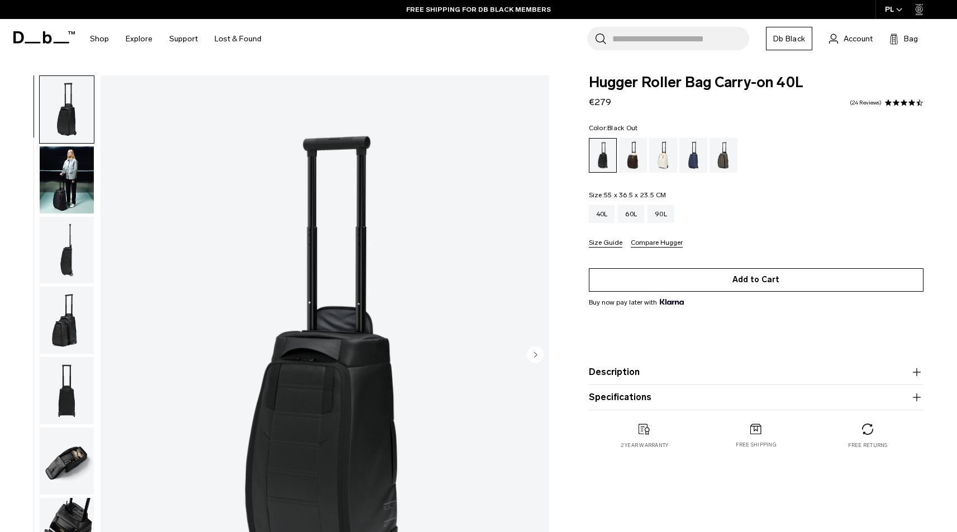
click at [757, 280] on button "Add to Cart" at bounding box center [756, 279] width 334 height 23
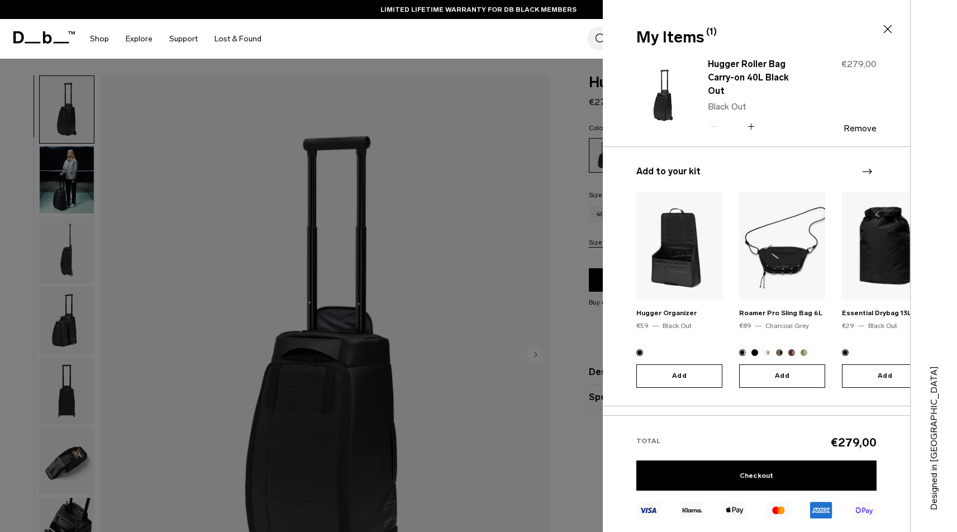
click at [526, 30] on div "Search for Bags, Luggage... Search Close Trending Products All Products Hugger …" at bounding box center [609, 39] width 678 height 40
click at [888, 32] on icon at bounding box center [887, 28] width 13 height 13
